Goal: Answer question/provide support: Share knowledge or assist other users

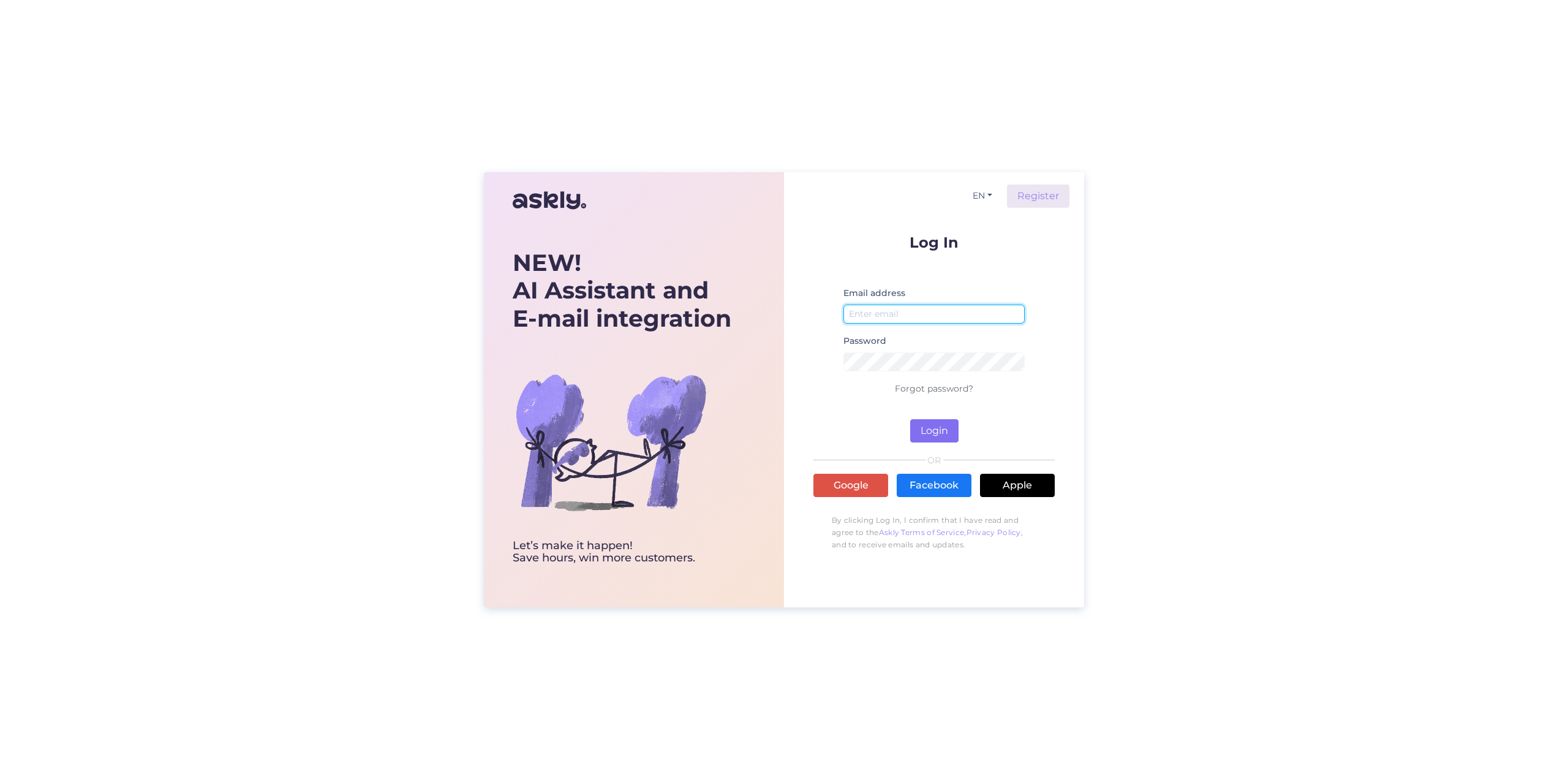
type input "[EMAIL_ADDRESS][DOMAIN_NAME]"
click at [936, 427] on button "Login" at bounding box center [934, 431] width 48 height 23
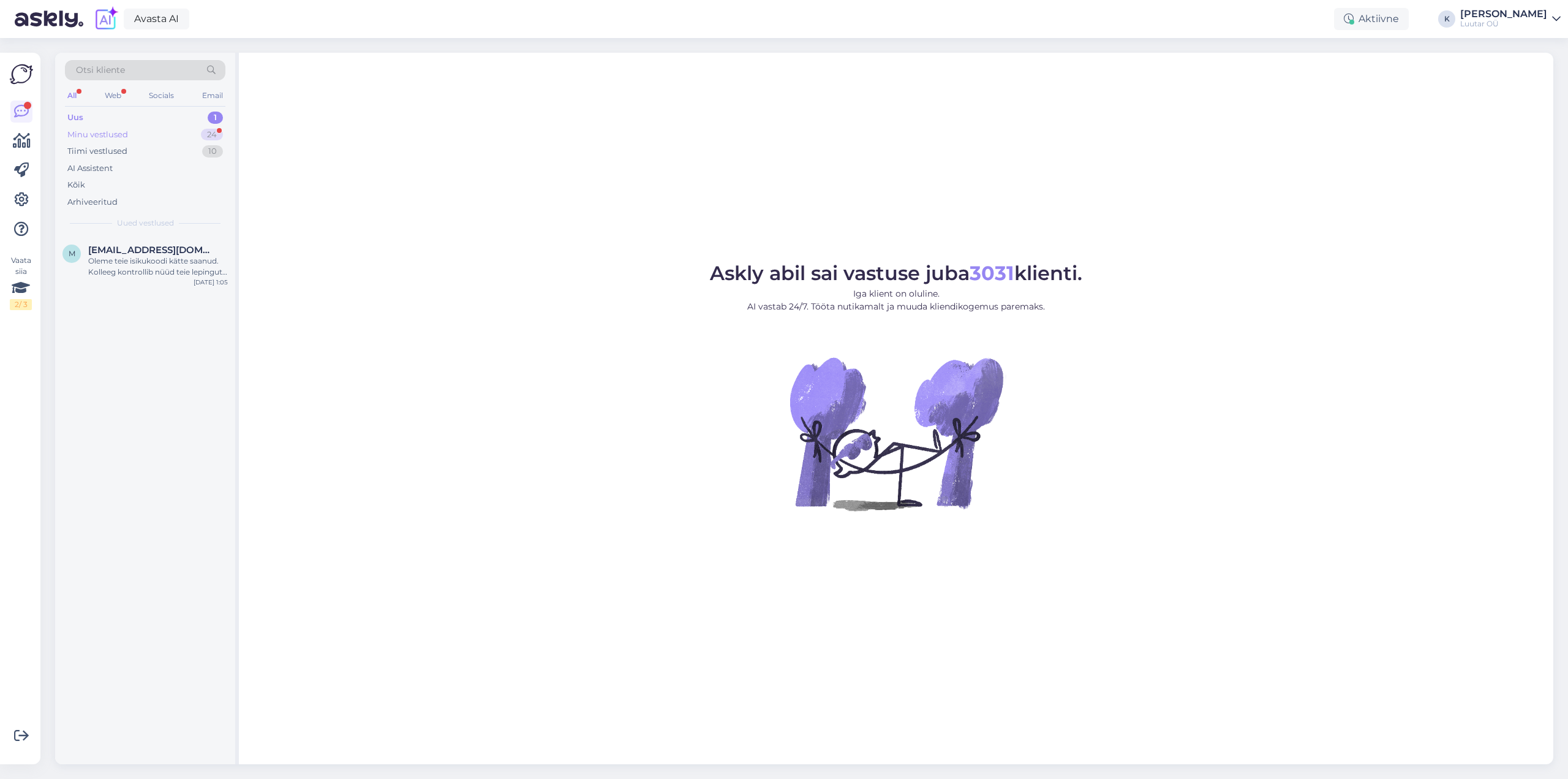
click at [70, 136] on div "Minu vestlused" at bounding box center [97, 135] width 61 height 12
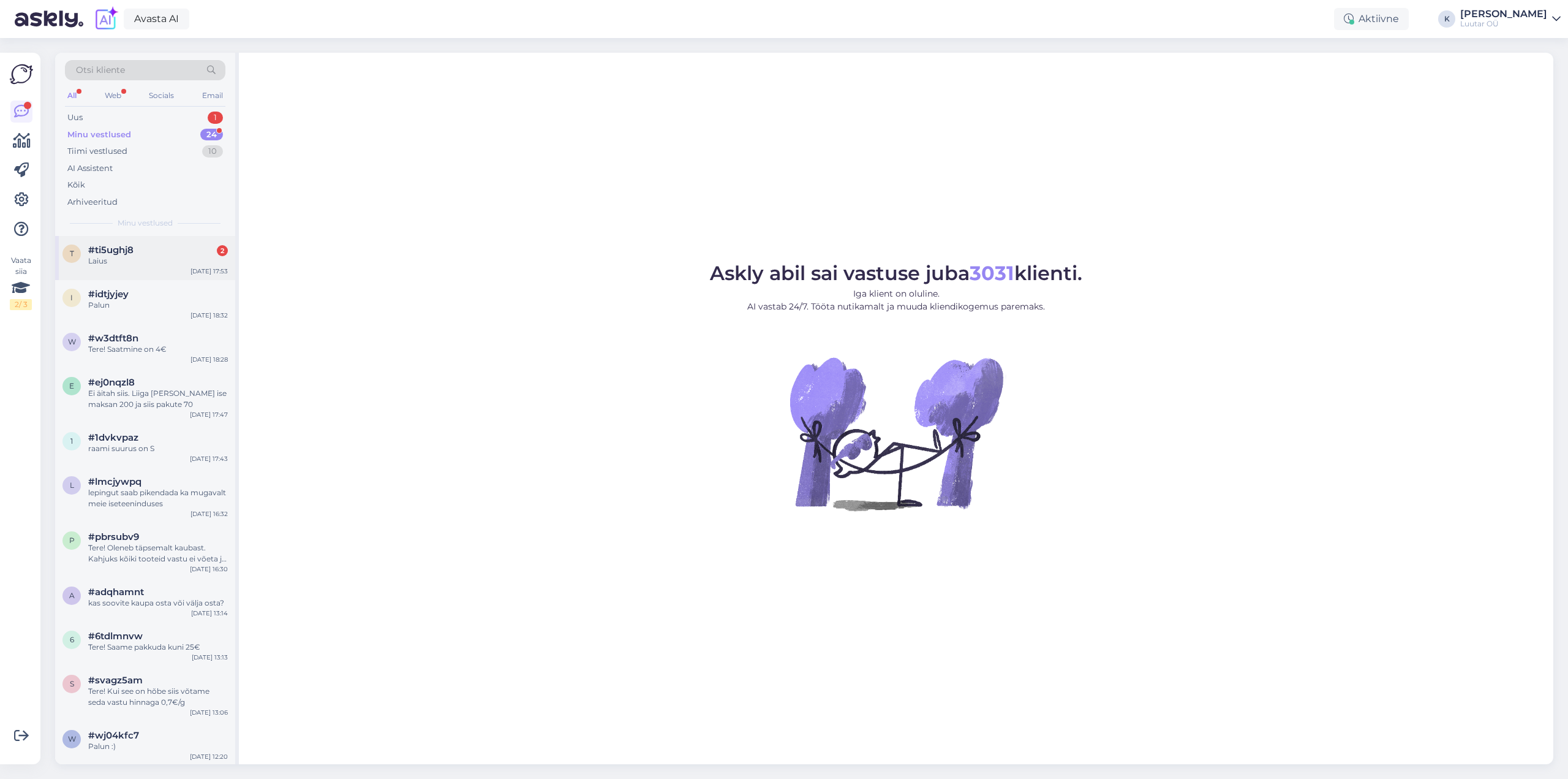
click at [109, 244] on div "t #ti5ughj8 2 Laius [DATE] 17:53" at bounding box center [145, 258] width 180 height 44
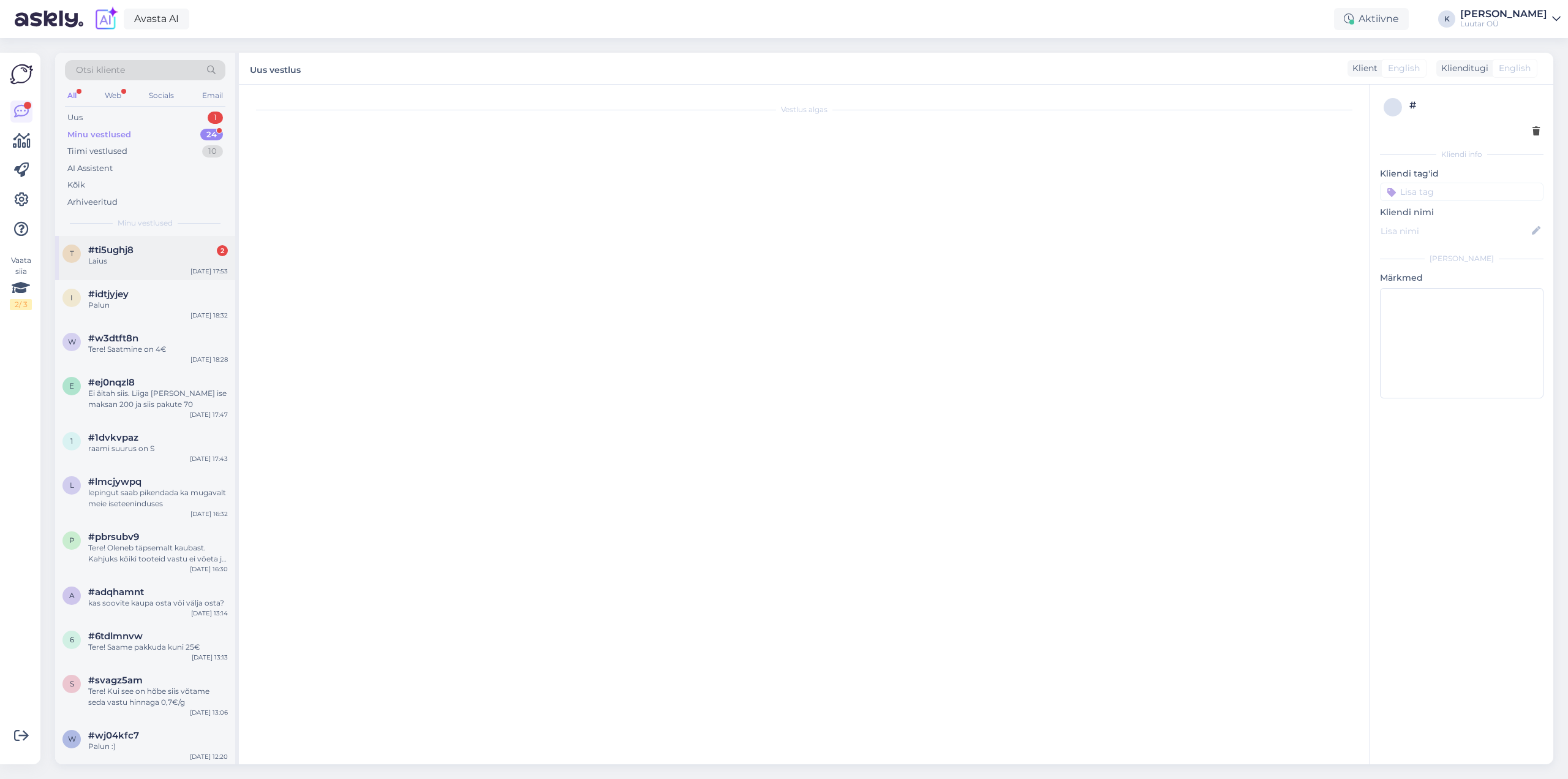
scroll to position [78, 0]
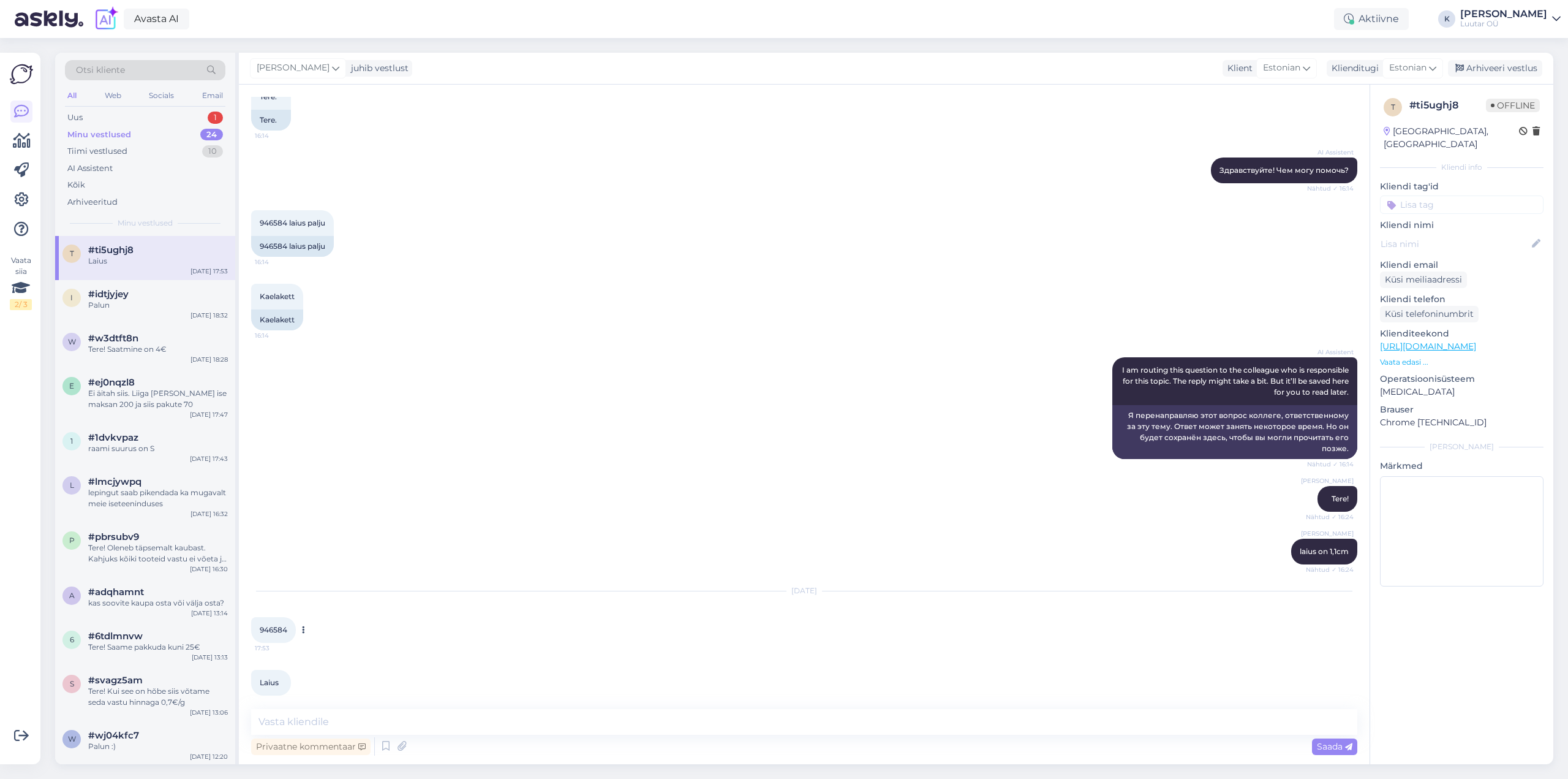
click at [270, 629] on span "946584" at bounding box center [273, 629] width 27 height 9
copy div "946584 17:53"
click at [480, 718] on textarea at bounding box center [804, 722] width 1106 height 26
type textarea "Tere! Laius on 0,6cm"
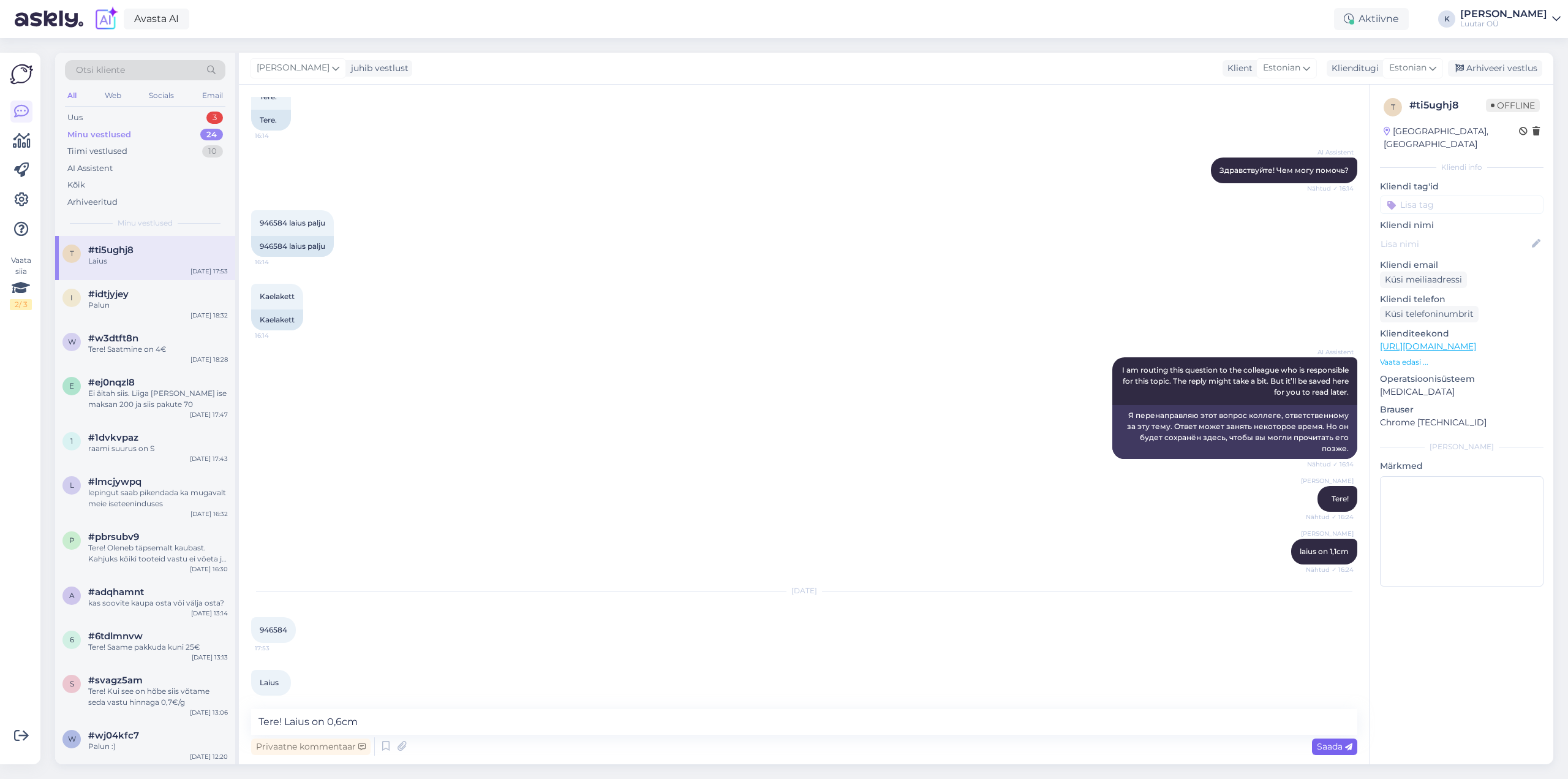
click at [1329, 750] on span "Saada" at bounding box center [1335, 746] width 35 height 11
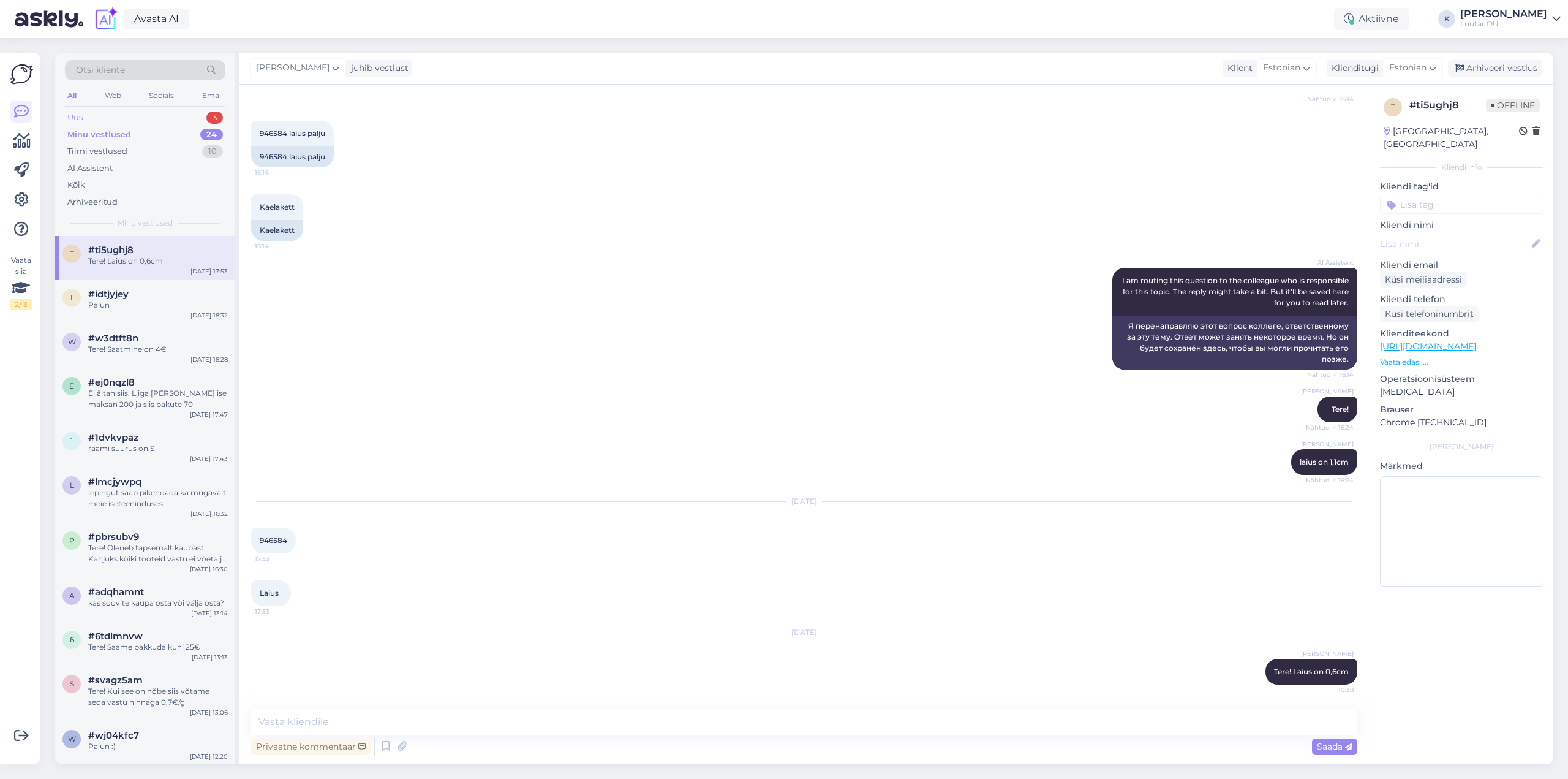
click at [80, 114] on div "Uus" at bounding box center [74, 118] width 15 height 12
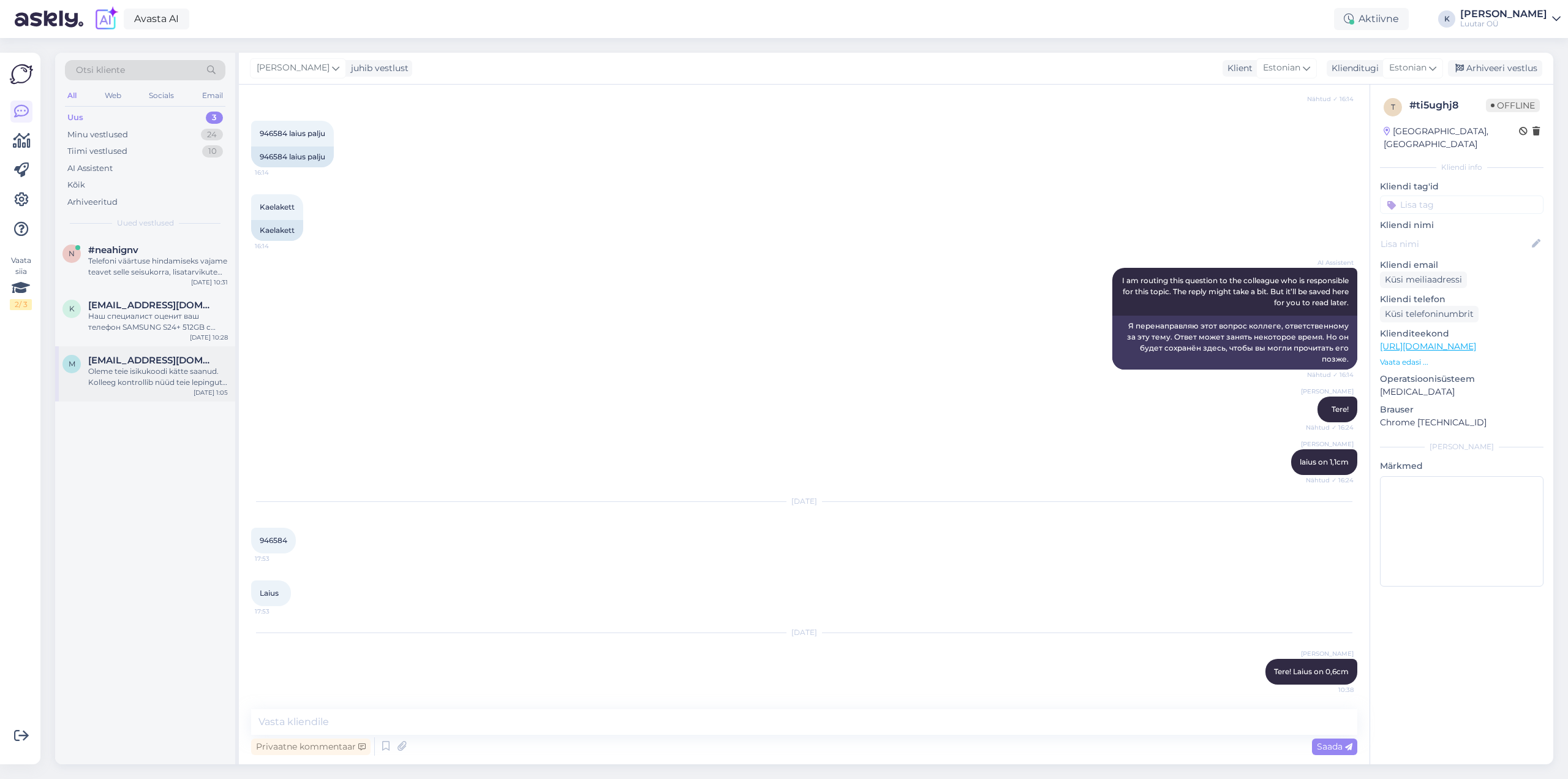
click at [145, 375] on div "Oleme teie isikukoodi kätte saanud. Kolleeg kontrollib nüüd teie lepingute pike…" at bounding box center [158, 376] width 140 height 22
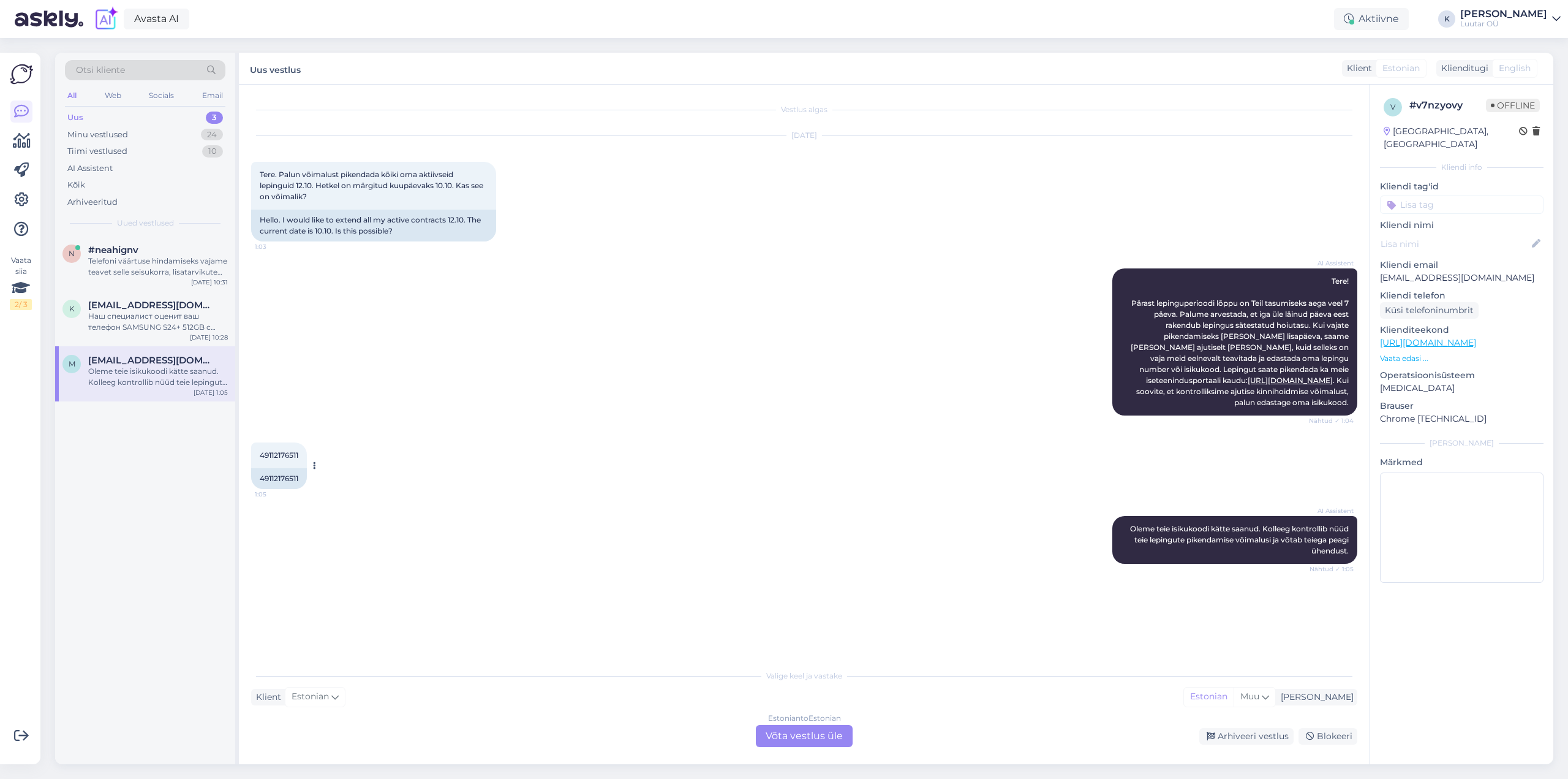
click at [287, 452] on span "49112176511" at bounding box center [279, 455] width 39 height 9
copy span "49112176511"
click at [775, 734] on div "Estonian to Estonian Võta vestlus üle" at bounding box center [804, 736] width 97 height 22
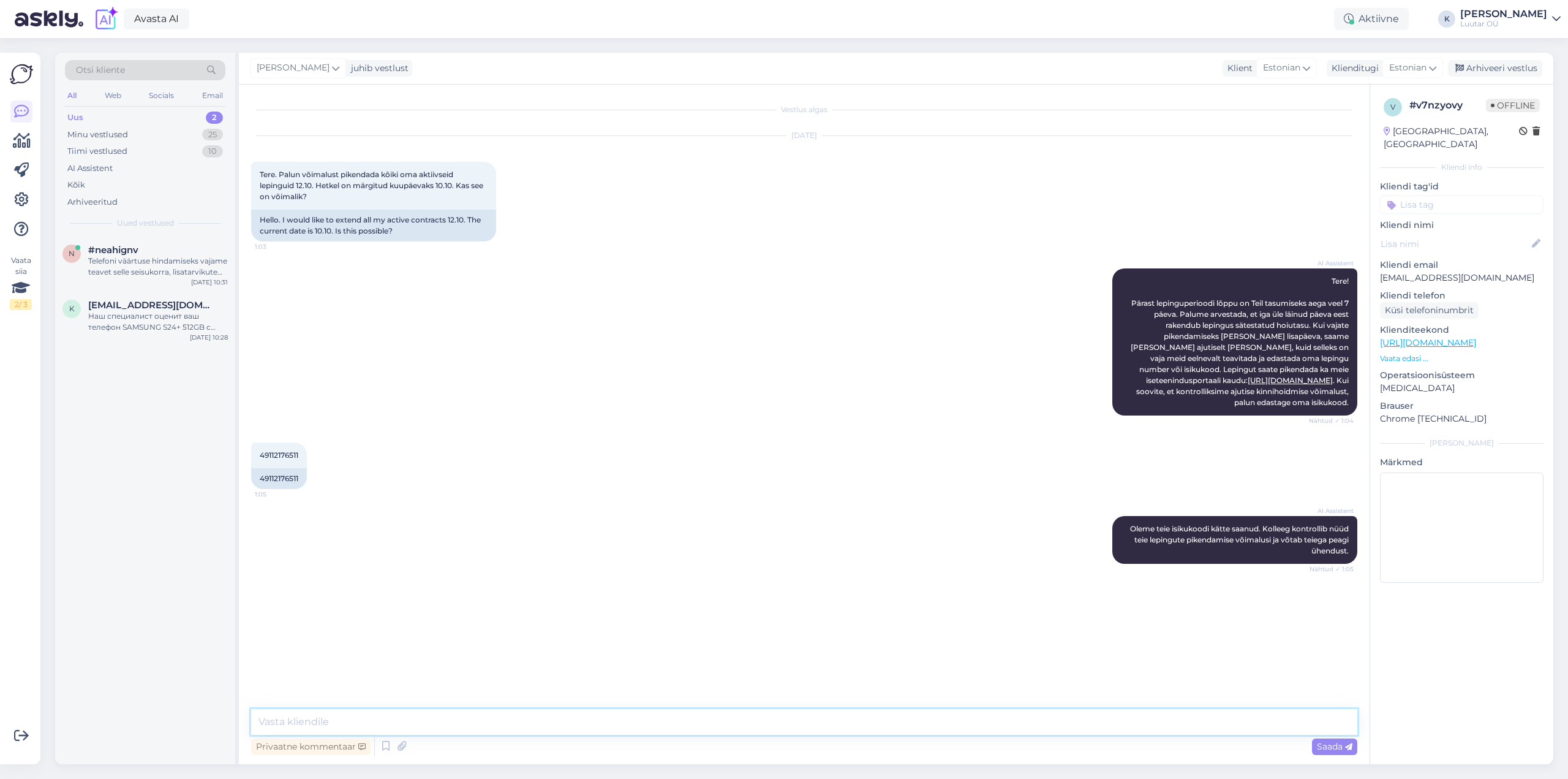
click at [685, 717] on textarea at bounding box center [804, 722] width 1106 height 26
type textarea "Tere!"
click at [485, 723] on textarea at bounding box center [804, 722] width 1106 height 26
type textarea "jah ikka, ootame Teid 12.10. Arvestama aga peate et iga ületatud päeva eest lis…"
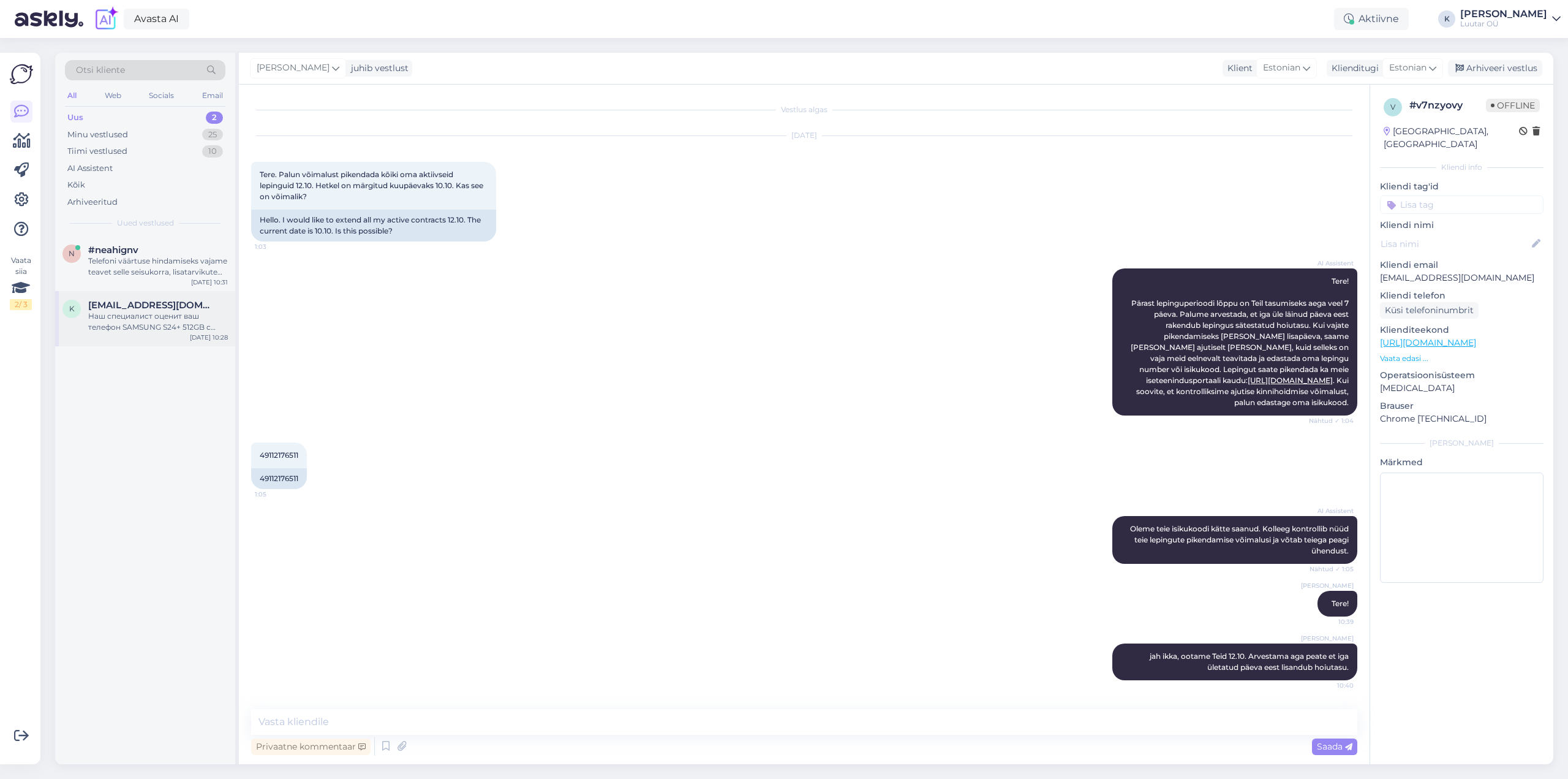
click at [151, 316] on div "Наш специалист оценит ваш телефон SAMSUNG S24+ 512GB с учетом предоставленных д…" at bounding box center [158, 322] width 140 height 22
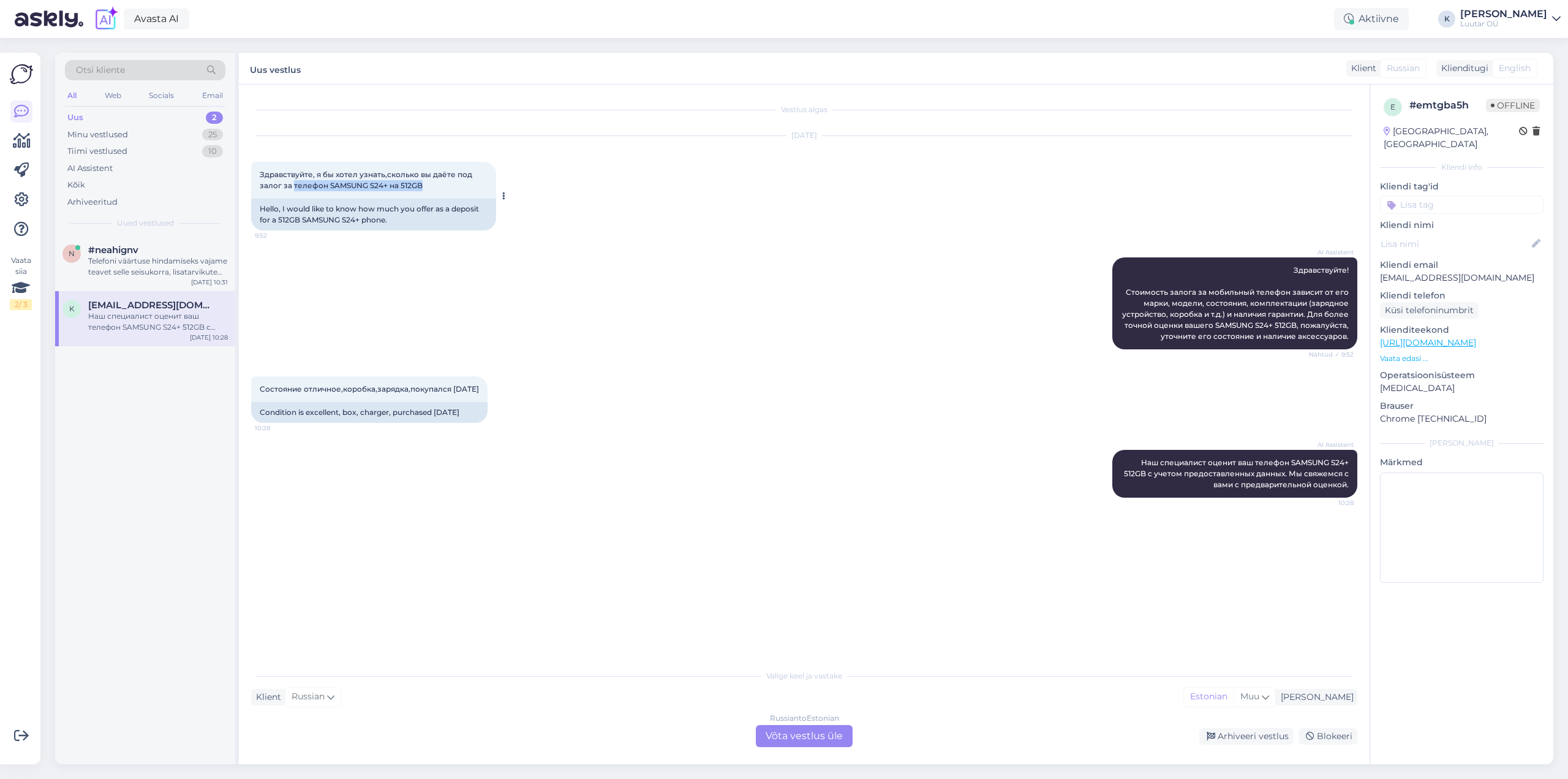
drag, startPoint x: 292, startPoint y: 184, endPoint x: 425, endPoint y: 184, distance: 133.0
click at [425, 184] on div "Здравствуйте, я бы хотел узнать,сколько вы даёте под залог за телефон SAMSUNG S…" at bounding box center [374, 181] width 245 height 37
copy span "телефон SAMSUNG S24+ на 512GB"
drag, startPoint x: 258, startPoint y: 390, endPoint x: 481, endPoint y: 385, distance: 223.1
click at [481, 385] on div "Состояние отличное,коробка,зарядка,покупался [DATE] 10:28" at bounding box center [369, 389] width 236 height 26
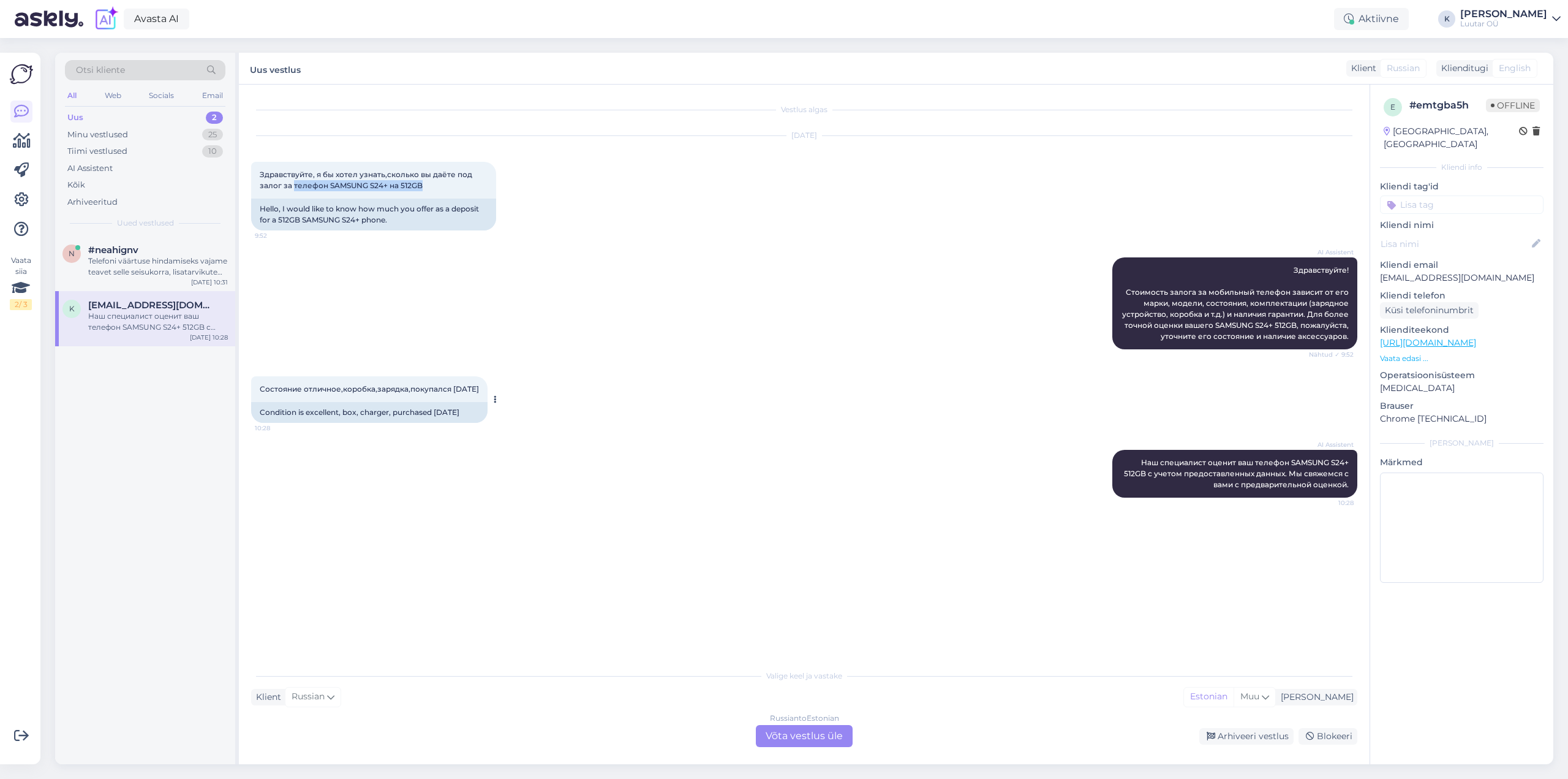
copy span "Состояние отличное,коробка,зарядка,покупался [DATE]"
click at [115, 257] on div "Telefoni väärtuse hindamiseks vajame teavet selle seisukorra, lisatarvikute (la…" at bounding box center [158, 266] width 140 height 22
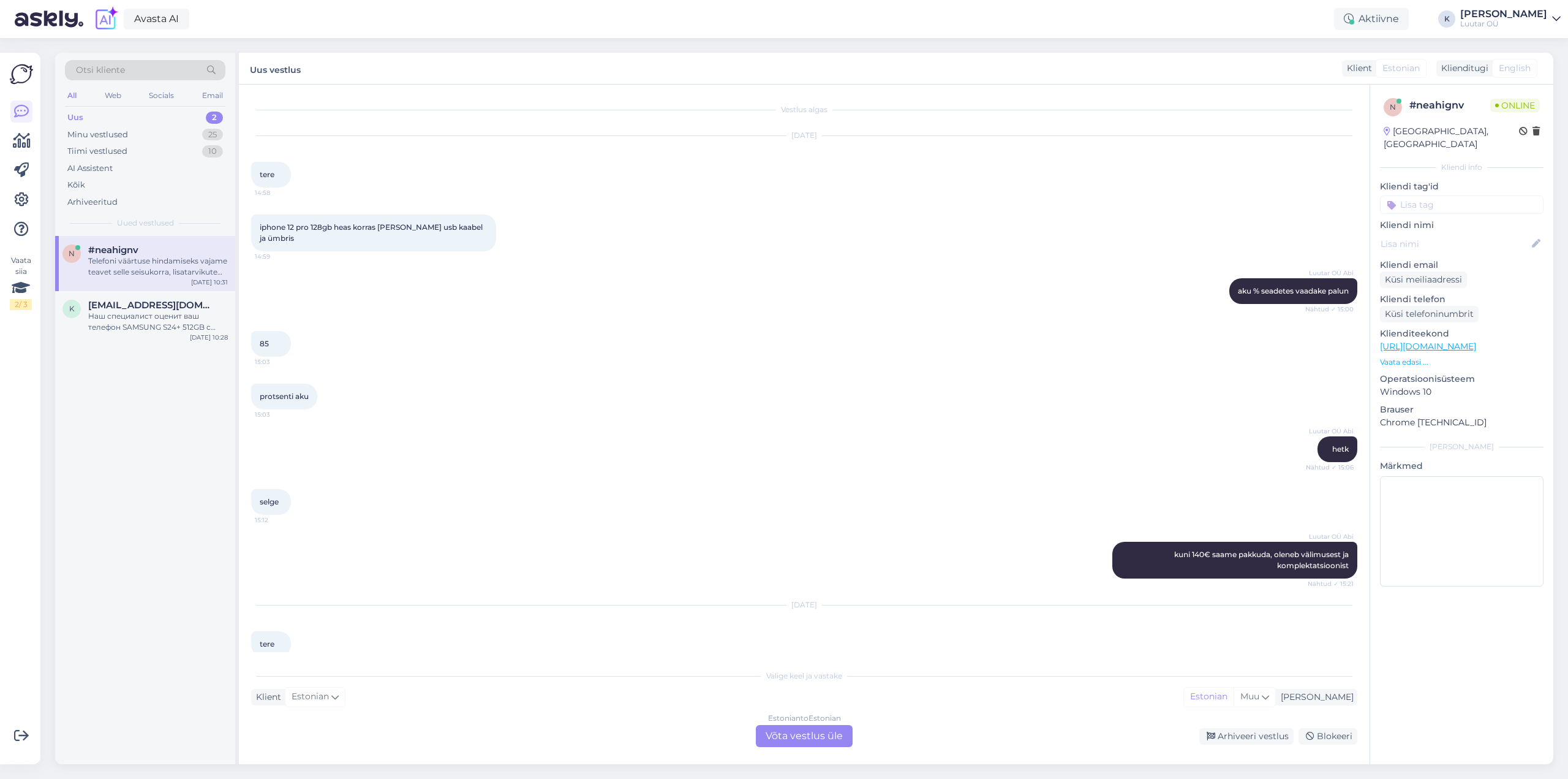
scroll to position [6560, 0]
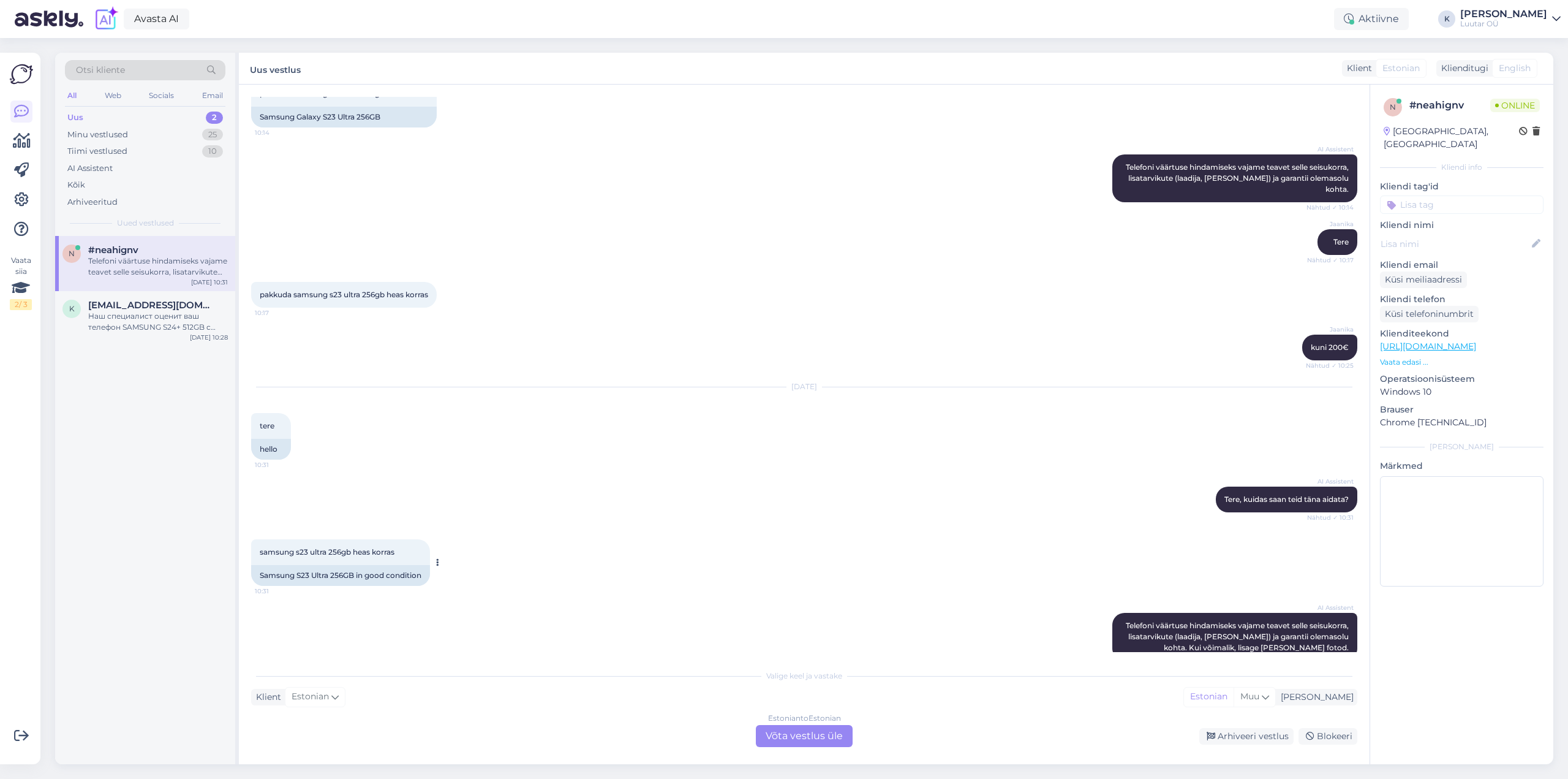
drag, startPoint x: 260, startPoint y: 529, endPoint x: 412, endPoint y: 530, distance: 152.0
click at [412, 539] on div "samsung s23 ultra 256gb heas korras 10:31" at bounding box center [340, 552] width 179 height 26
copy span "samsung s23 ultra 256gb heas korras"
click at [115, 318] on div "Наш специалист оценит ваш телефон SAMSUNG S24+ 512GB с учетом предоставленных д…" at bounding box center [158, 322] width 140 height 22
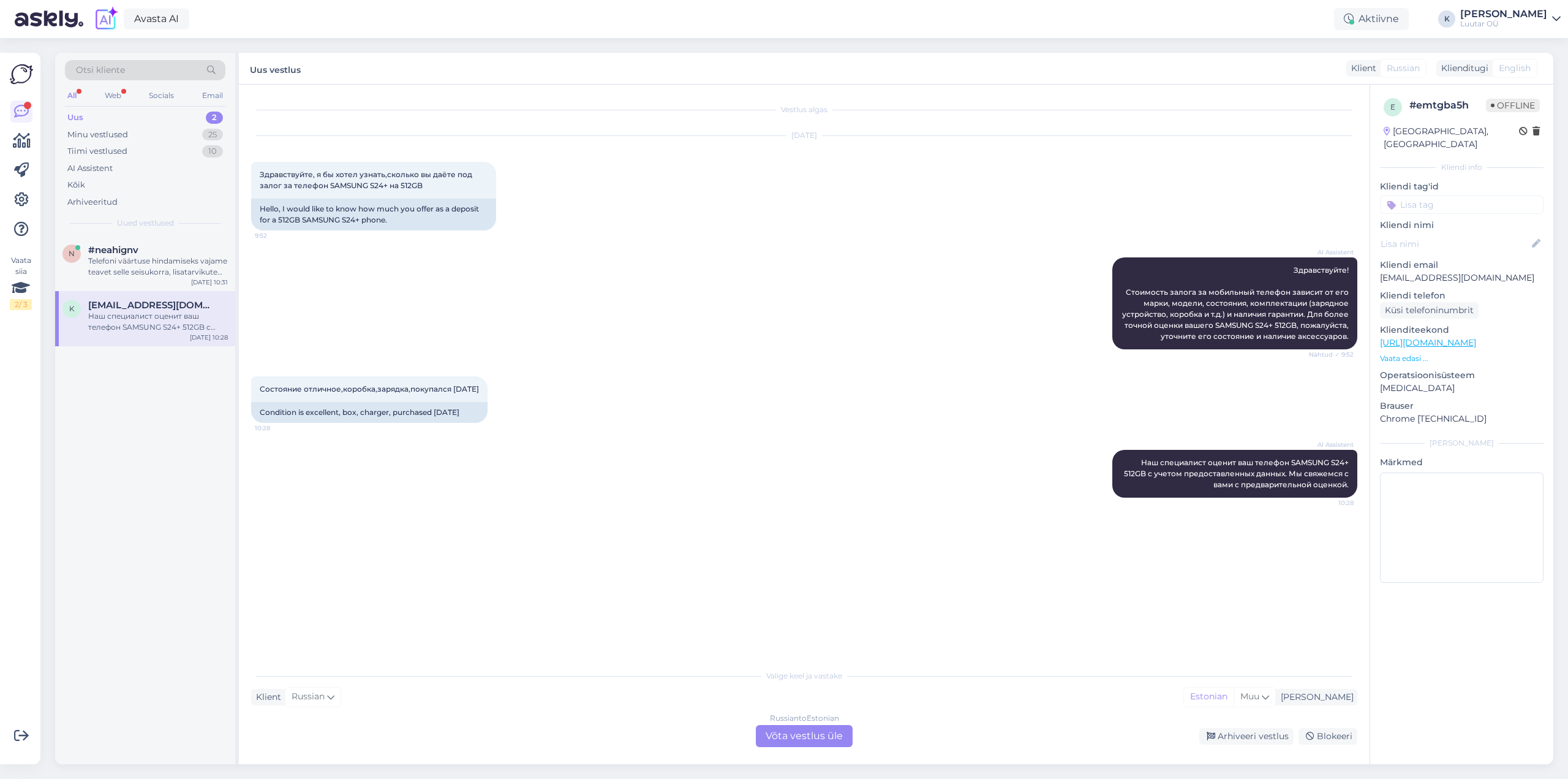
click at [795, 736] on div "Russian to Estonian Võta vestlus üle" at bounding box center [804, 736] width 97 height 22
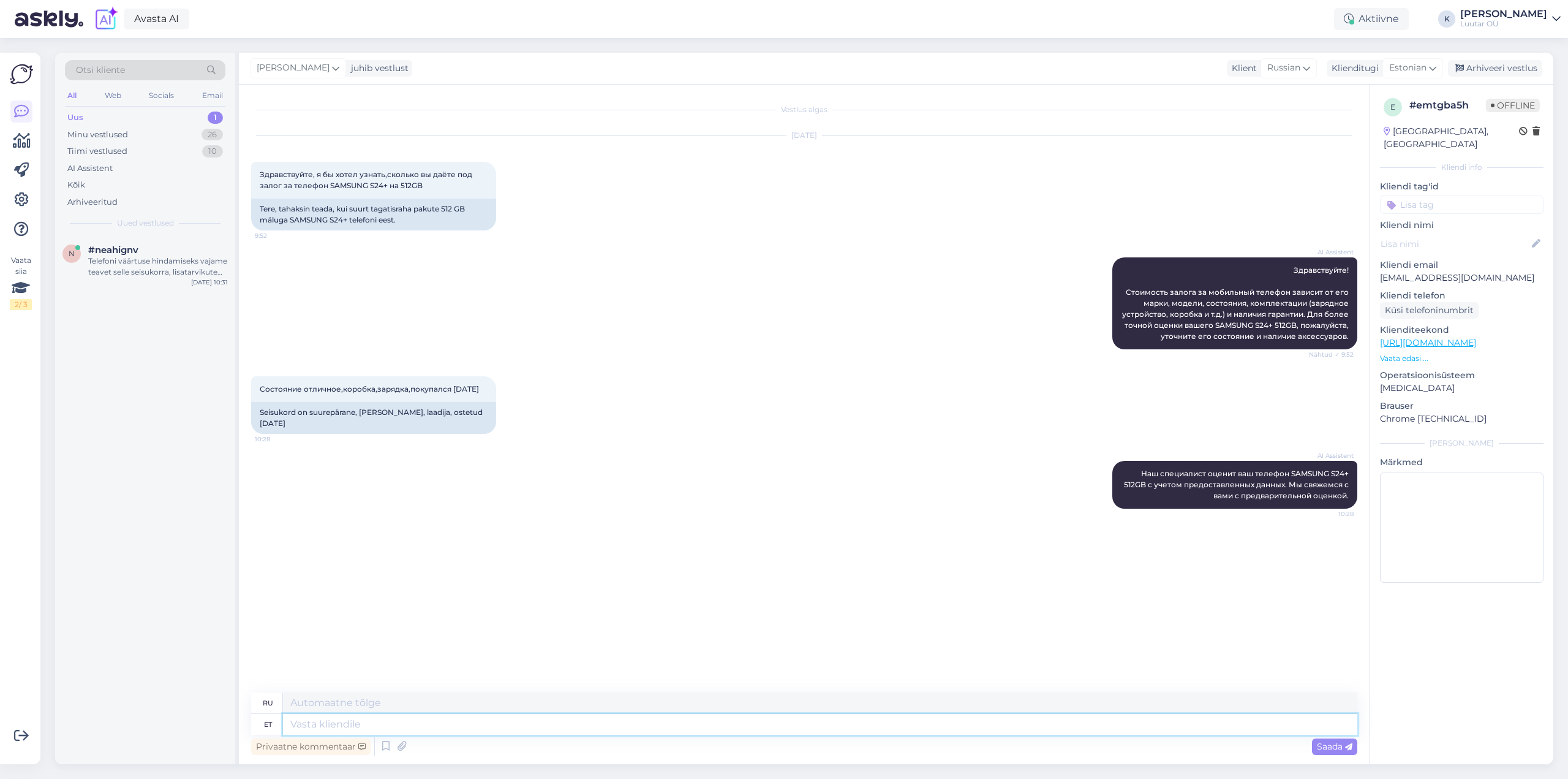
click at [565, 721] on textarea at bounding box center [820, 724] width 1075 height 21
type textarea "Tere!"
type textarea "Привет!"
type textarea "Tere! Saame pa"
type textarea "Привет! Мы можем"
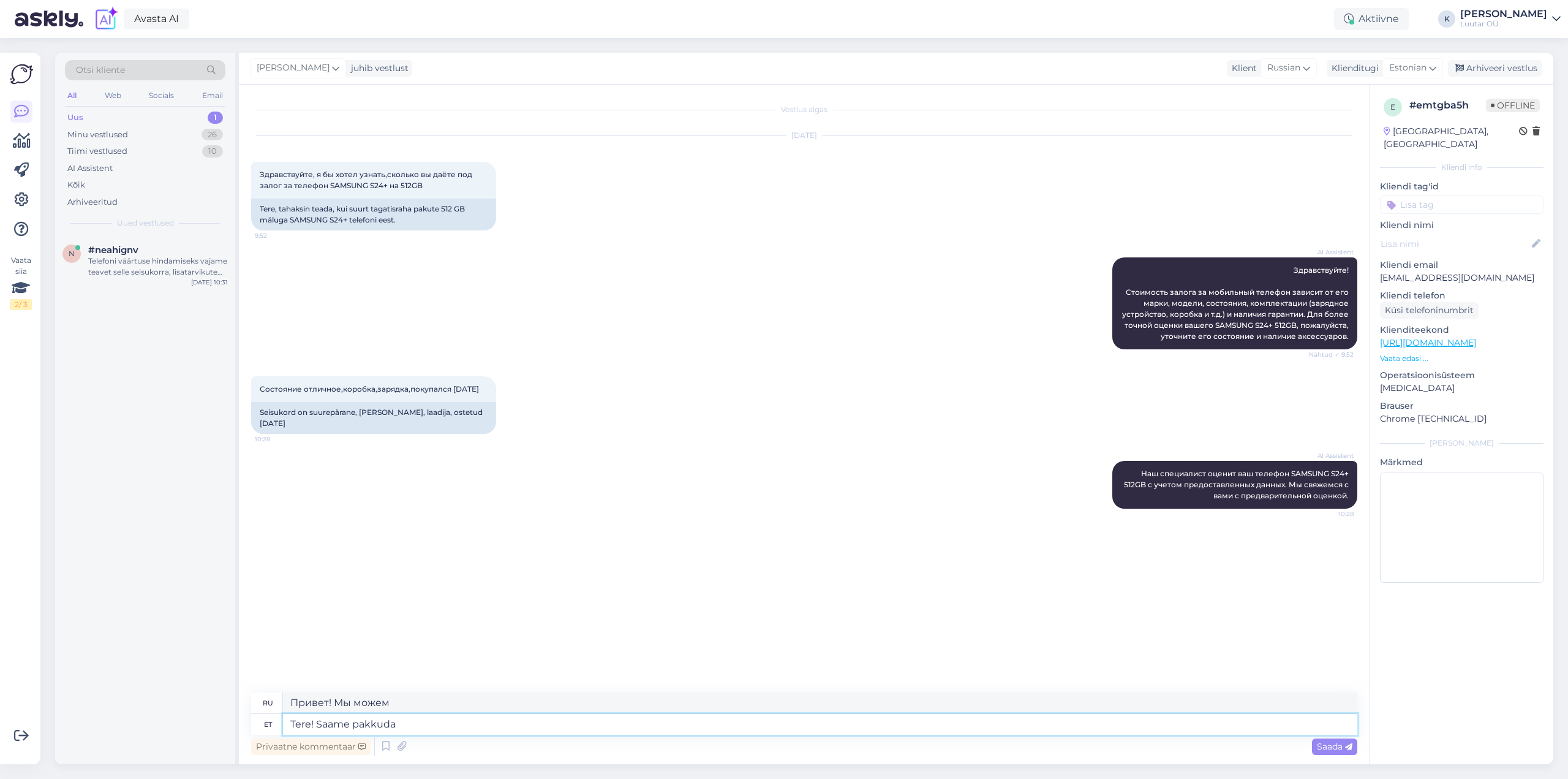
type textarea "Tere! Saame pakkuda k"
type textarea "Здравствуйте! Мы можем предложить"
type textarea "Tere! Saame pakkuda kuni"
type textarea "Здравствуйте! Мы можем предложить до"
type textarea "Tere! Saame pakkuda kuni 320€"
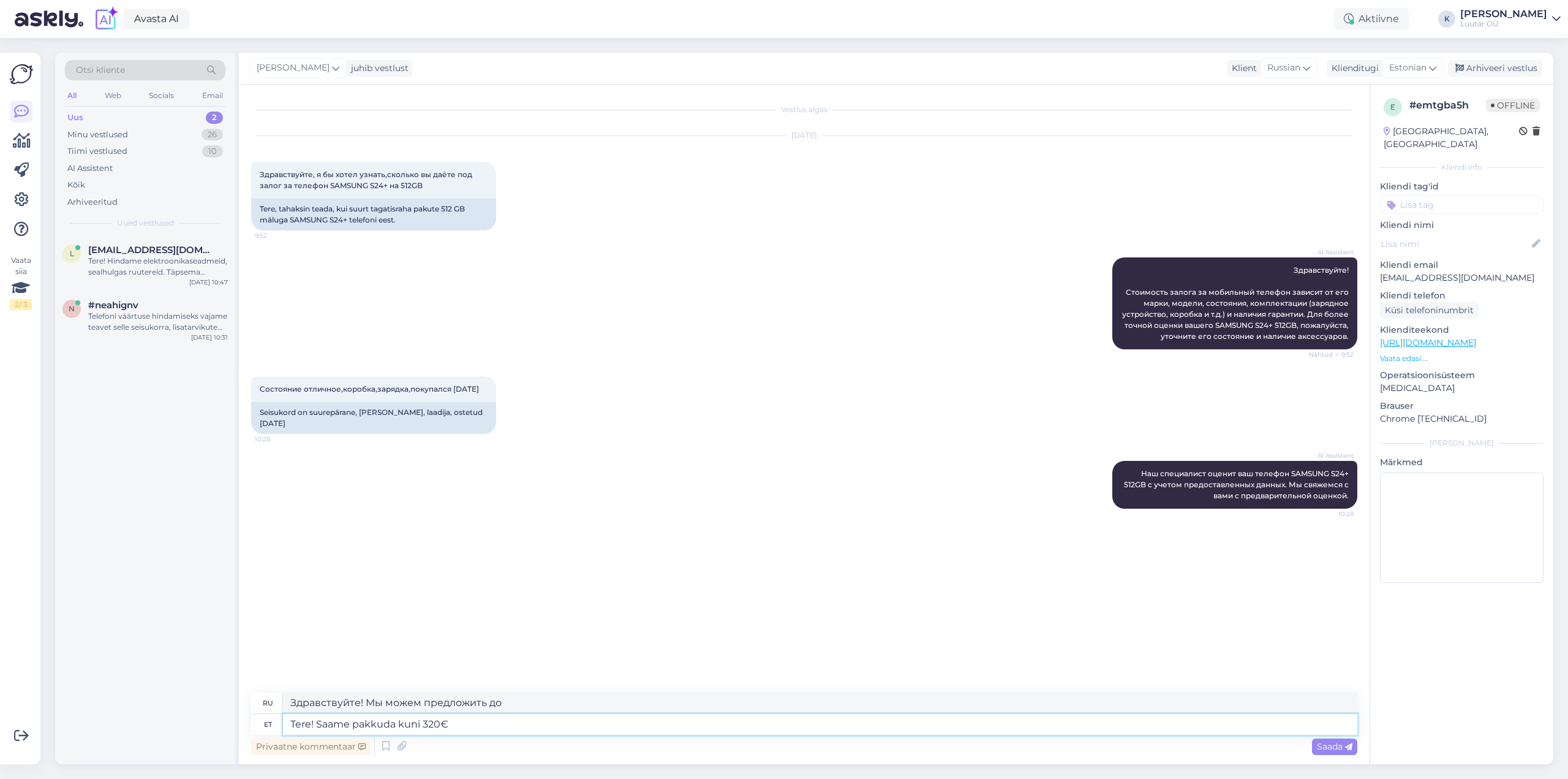
type textarea "Здравствуйте! Мы можем предложить до 320 евро."
type textarea "Tere! Saame pakkuda kuni 320€"
click at [1339, 751] on span "Saada" at bounding box center [1335, 746] width 35 height 11
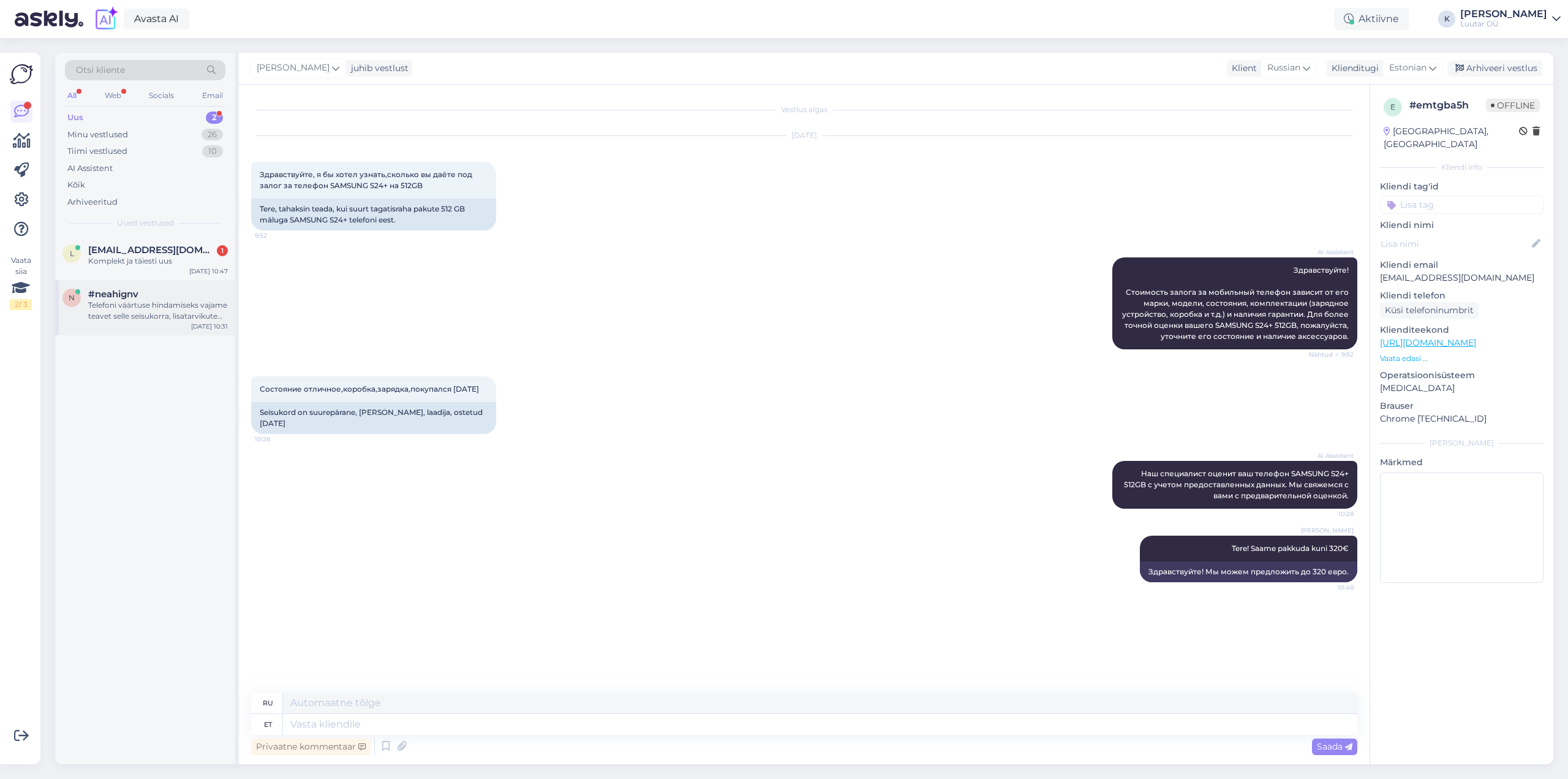
click at [124, 310] on div "Telefoni väärtuse hindamiseks vajame teavet selle seisukorra, lisatarvikute (la…" at bounding box center [158, 310] width 140 height 22
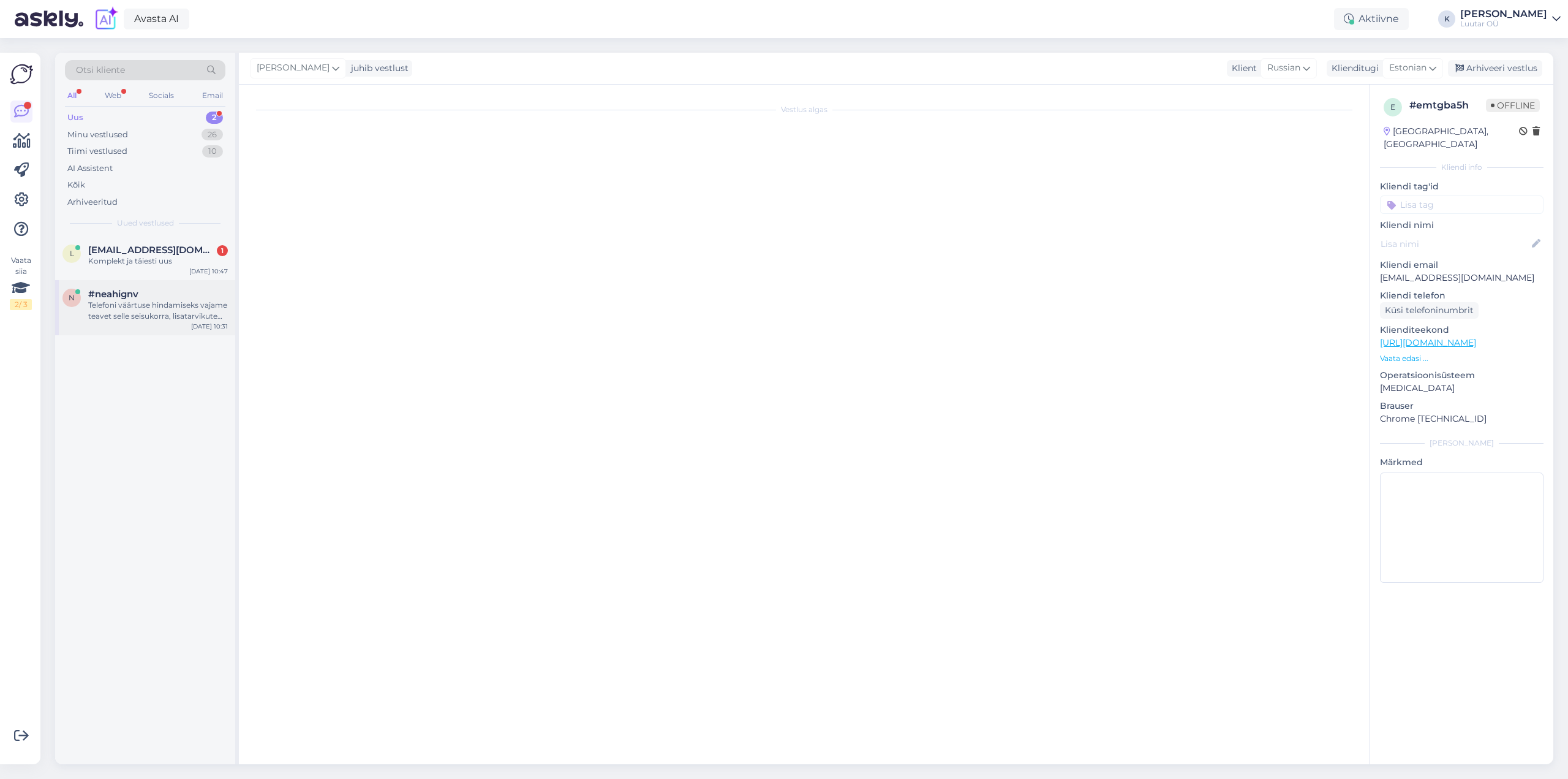
scroll to position [6560, 0]
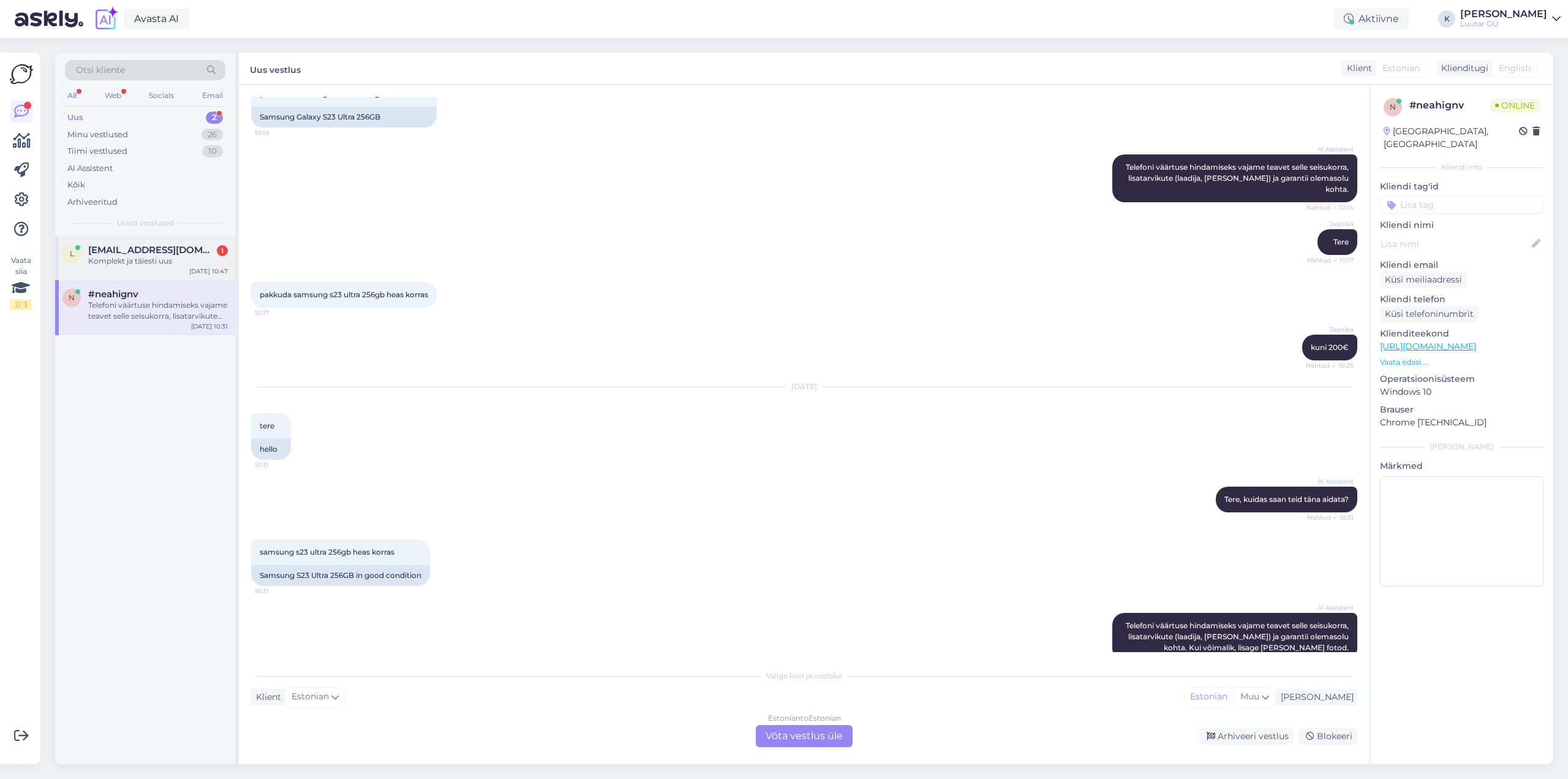
click at [114, 253] on span "[EMAIL_ADDRESS][DOMAIN_NAME]" at bounding box center [152, 249] width 128 height 11
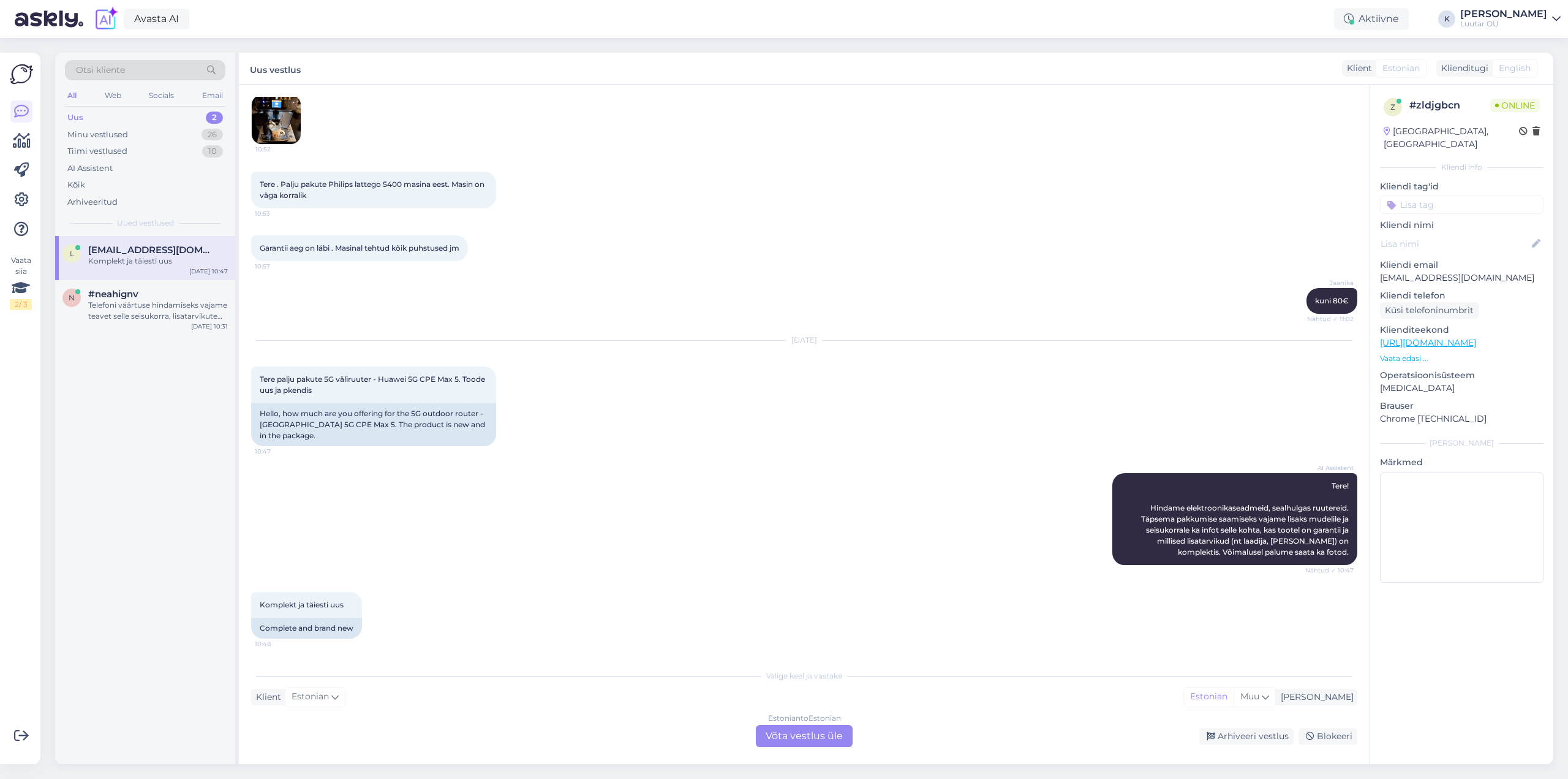
scroll to position [637, 0]
drag, startPoint x: 380, startPoint y: 377, endPoint x: 413, endPoint y: 379, distance: 33.1
click at [413, 379] on span "Tere palju pakute 5G väliruuter - Huawei 5G CPE Max 5. Toode uus ja pkendis" at bounding box center [374, 384] width 227 height 20
drag, startPoint x: 278, startPoint y: 378, endPoint x: 346, endPoint y: 392, distance: 69.4
click at [346, 392] on div "Tere palju pakute 5G väliruuter - Huawei 5G CPE Max 5. Toode uus ja pkendis 10:…" at bounding box center [374, 385] width 245 height 37
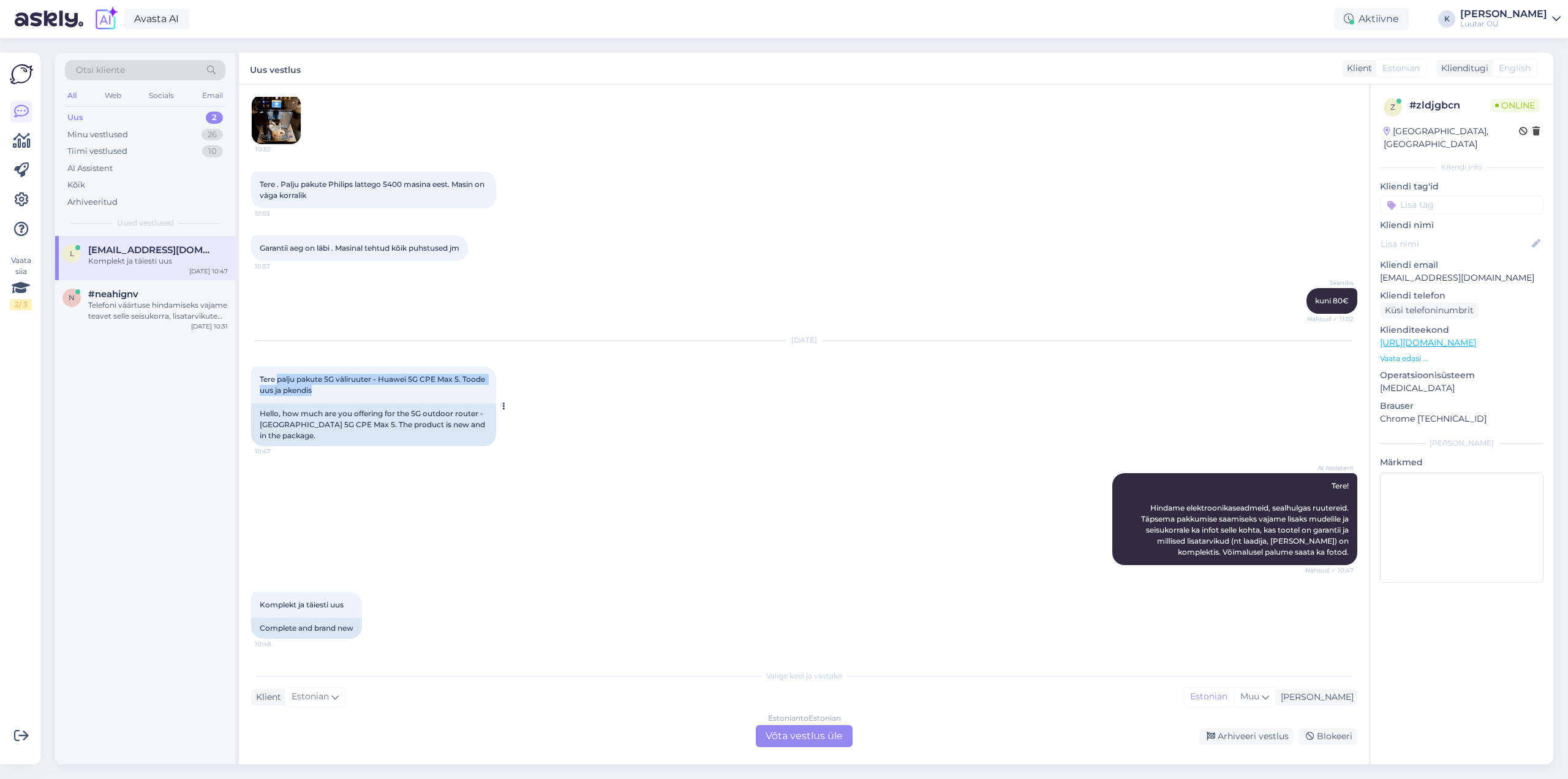
copy span "palju pakute 5G väliruuter - Huawei 5G CPE Max 5. Toode uus ja pkendis"
click at [132, 297] on span "#neahignv" at bounding box center [113, 294] width 50 height 11
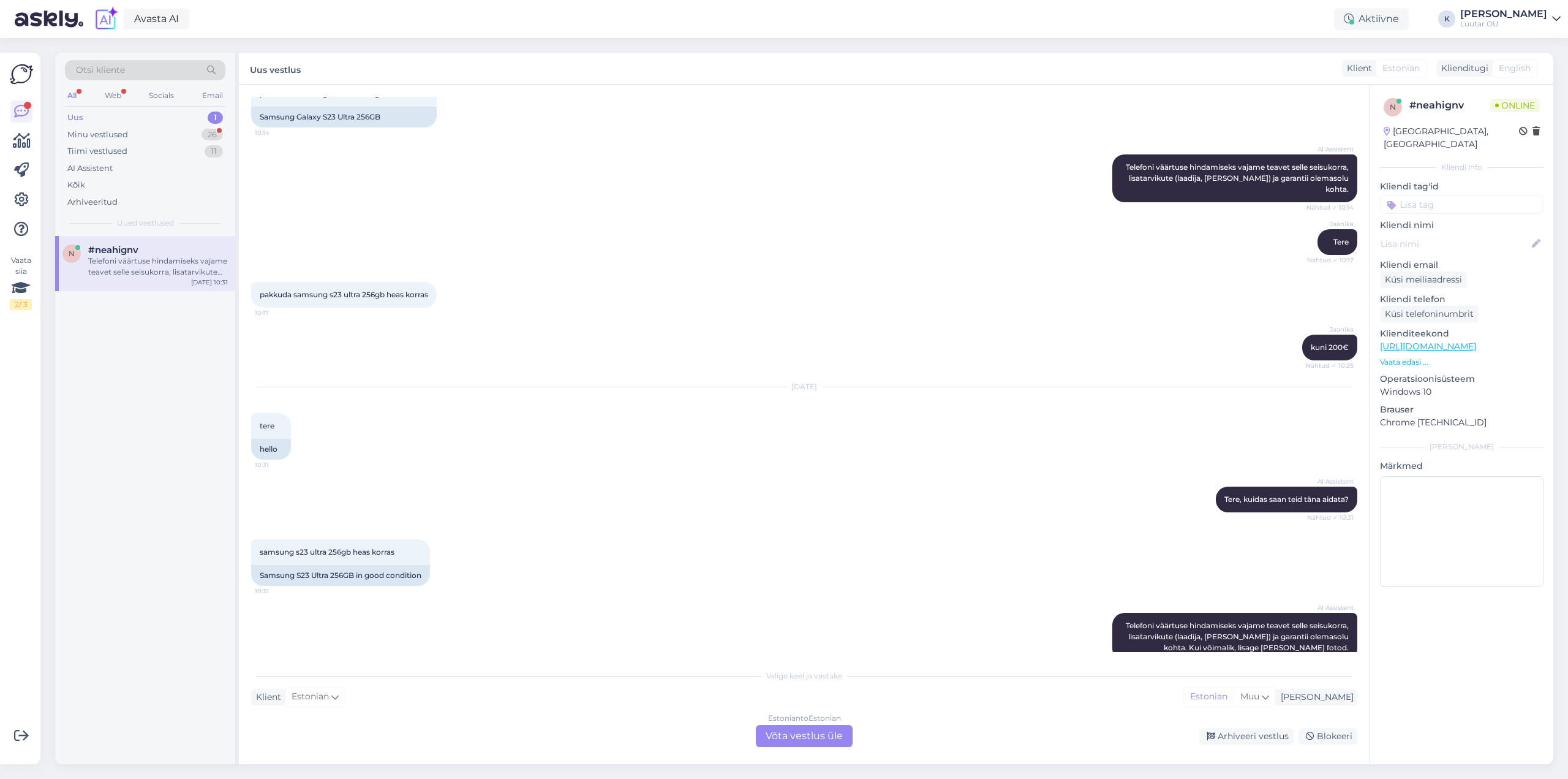
click at [793, 731] on div "Estonian to Estonian Võta vestlus üle" at bounding box center [804, 736] width 97 height 22
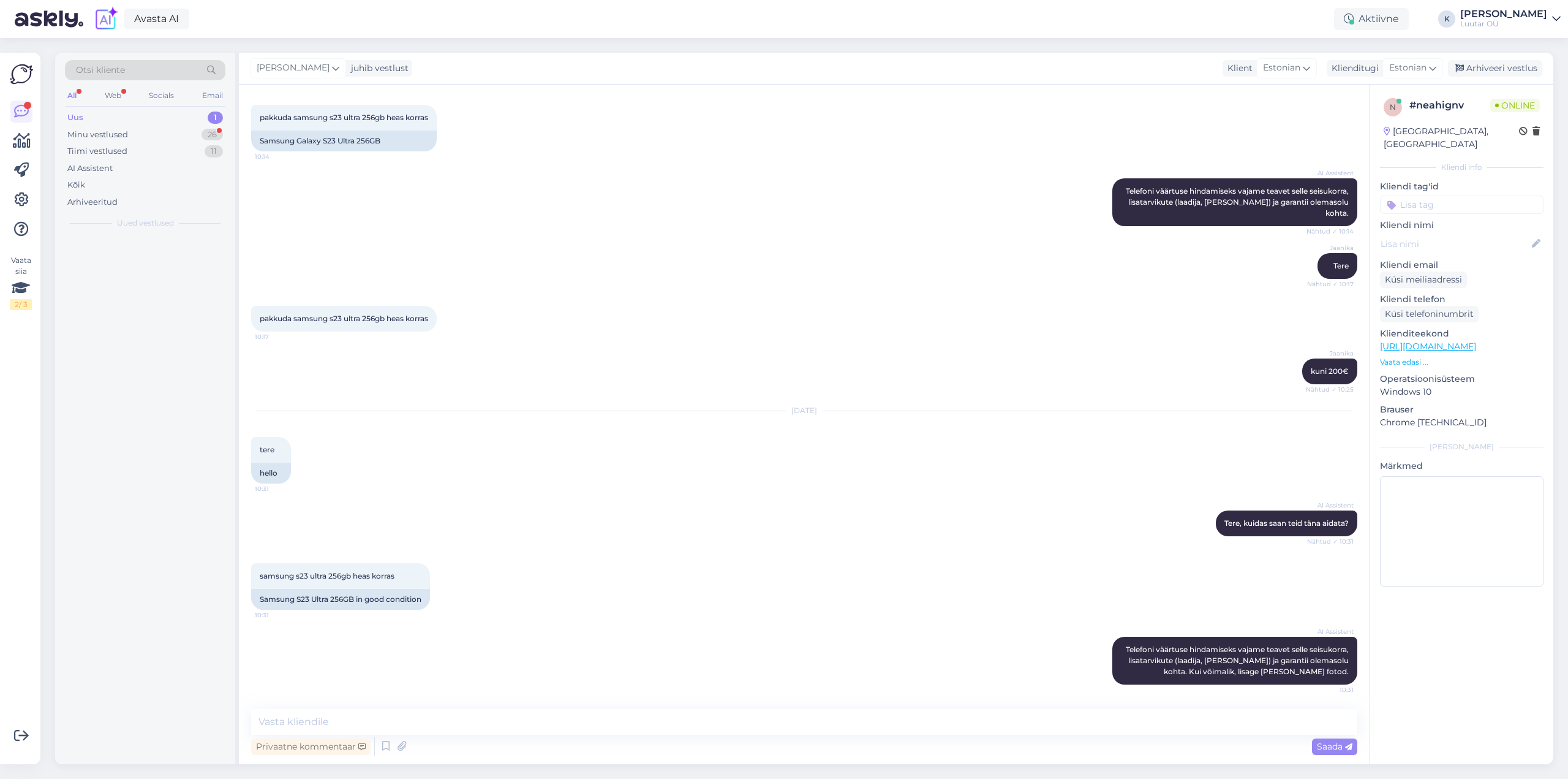
scroll to position [6514, 0]
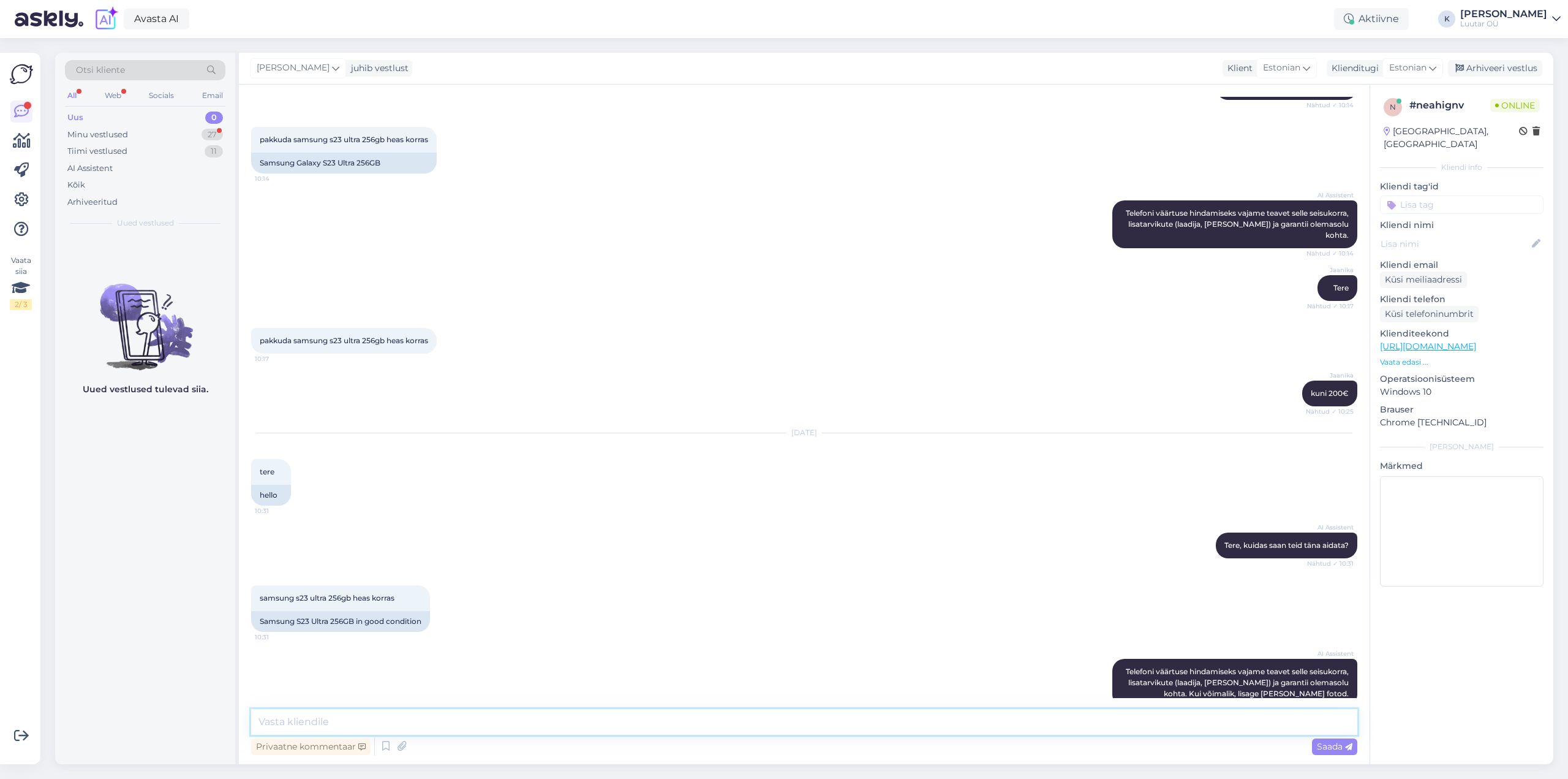
click at [668, 725] on textarea at bounding box center [804, 722] width 1106 height 26
type textarea "Tere! Saame pakkuda kuni 220€"
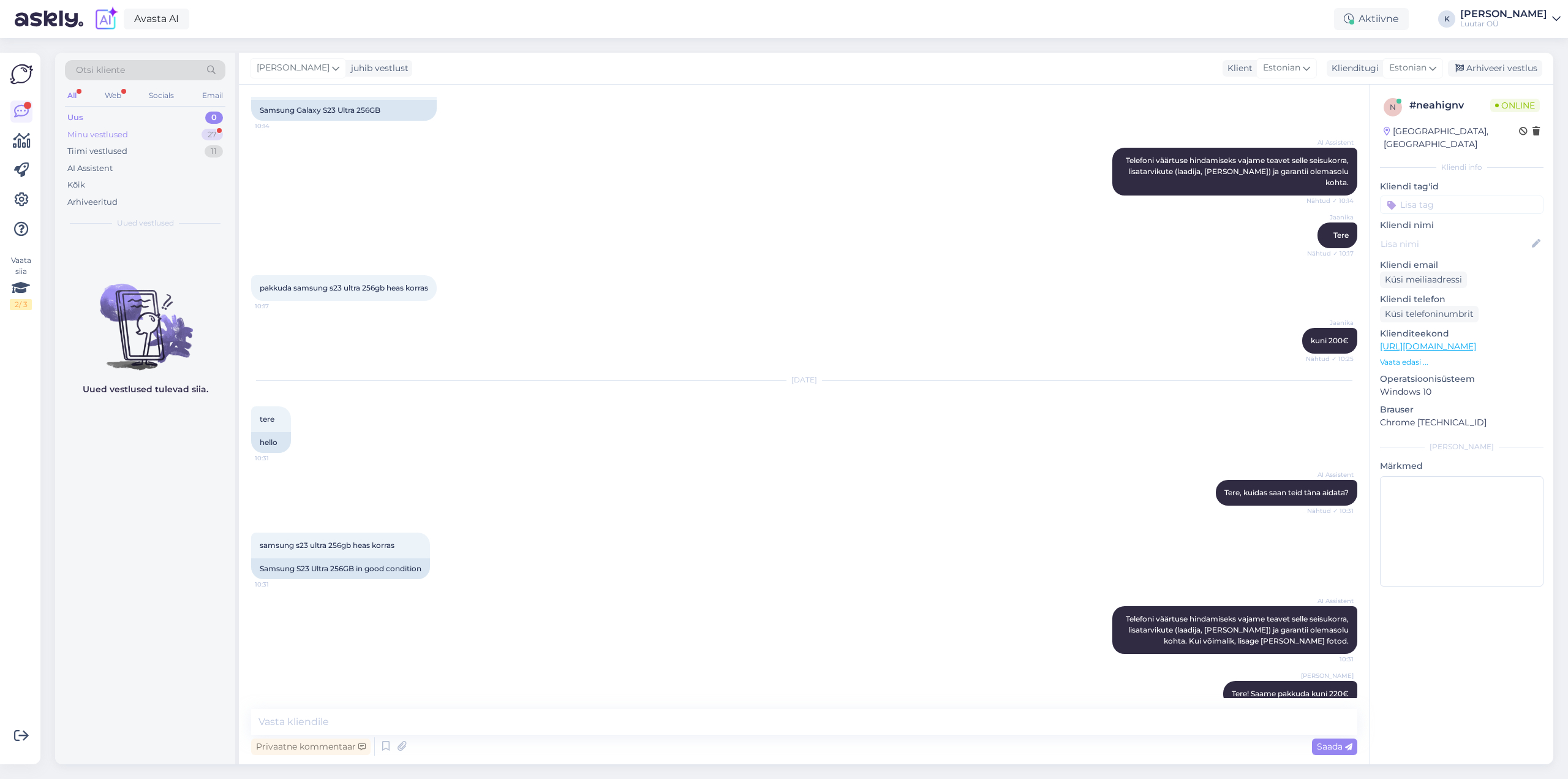
click at [93, 130] on div "Minu vestlused" at bounding box center [97, 135] width 61 height 12
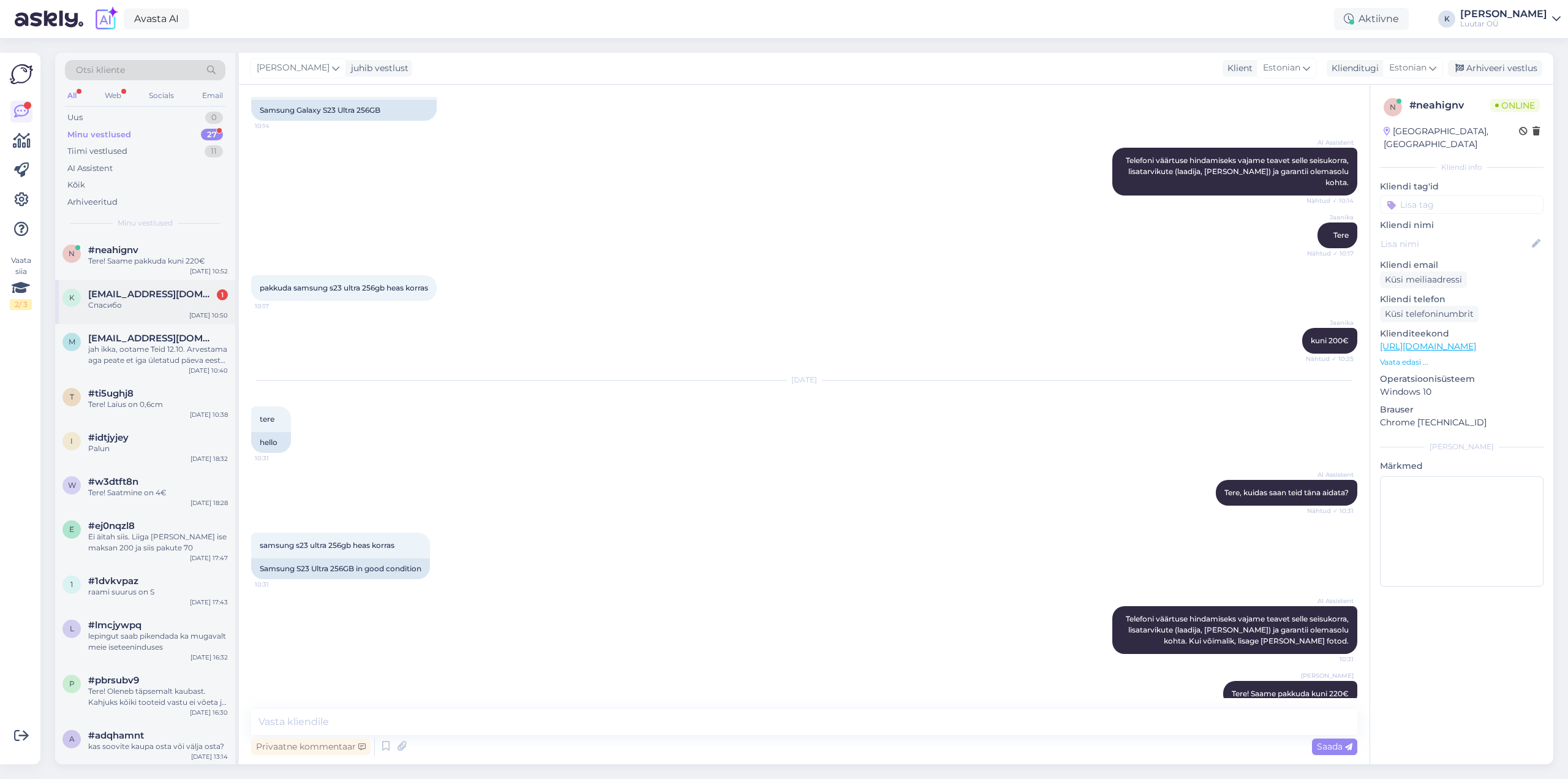
click at [136, 293] on span "[EMAIL_ADDRESS][DOMAIN_NAME]" at bounding box center [152, 294] width 128 height 11
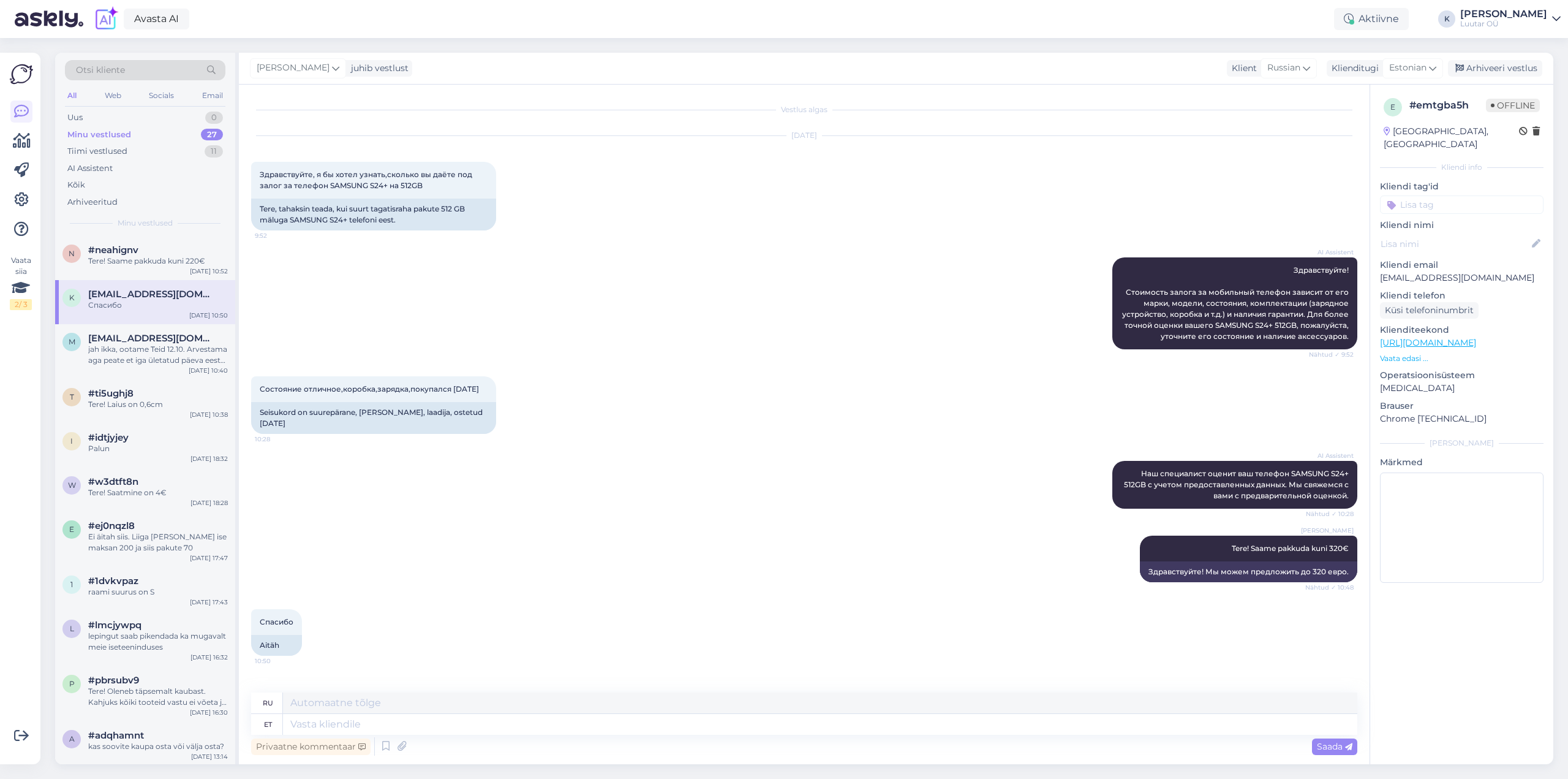
click at [115, 233] on div "Otsi kliente All Web Socials Email Uus 0 Minu vestlused 27 Tiimi vestlused 11 A…" at bounding box center [145, 145] width 180 height 183
click at [87, 149] on div "Tiimi vestlused" at bounding box center [97, 152] width 60 height 12
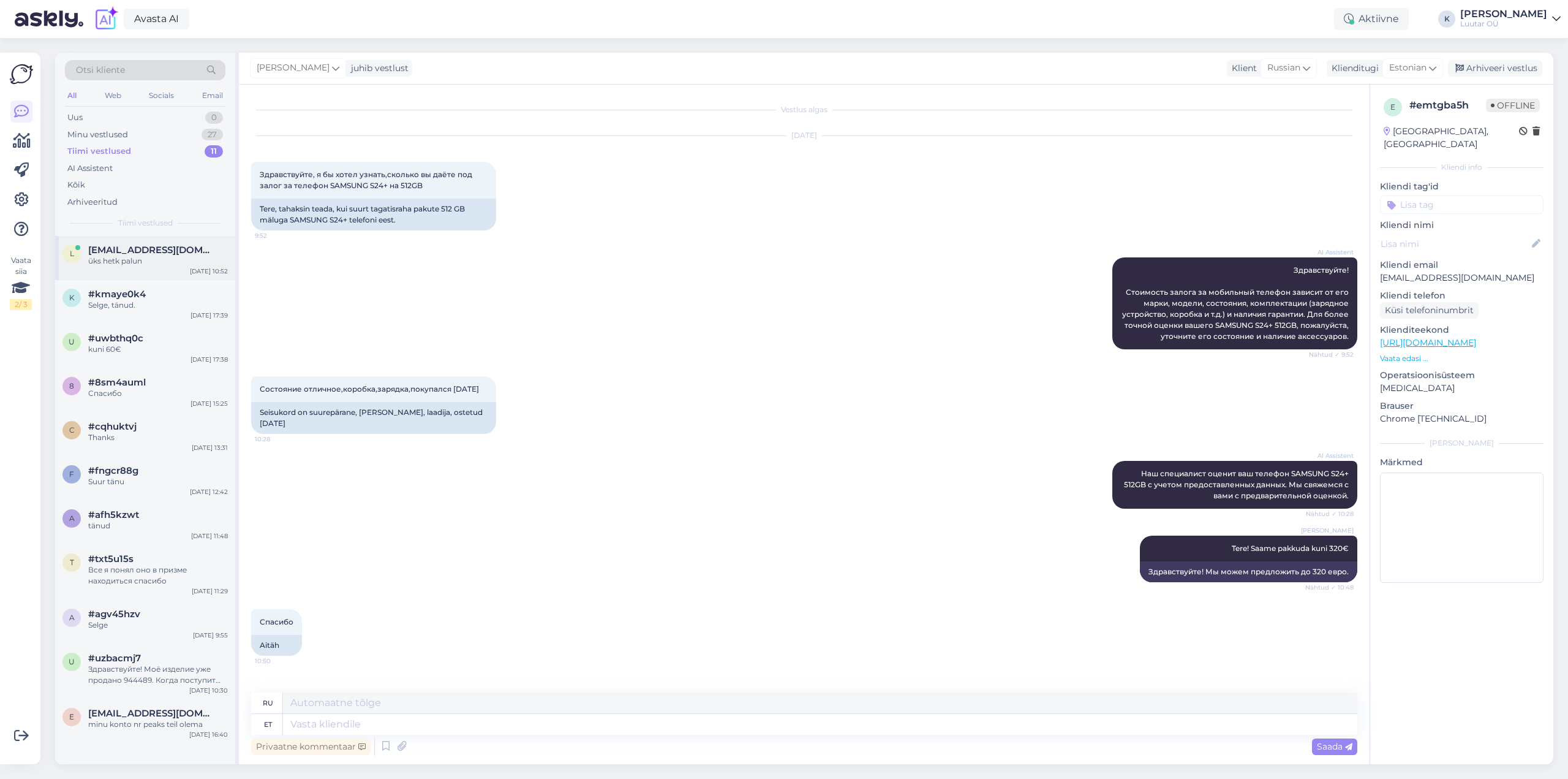
click at [116, 258] on div "üks hetk palun" at bounding box center [158, 261] width 140 height 11
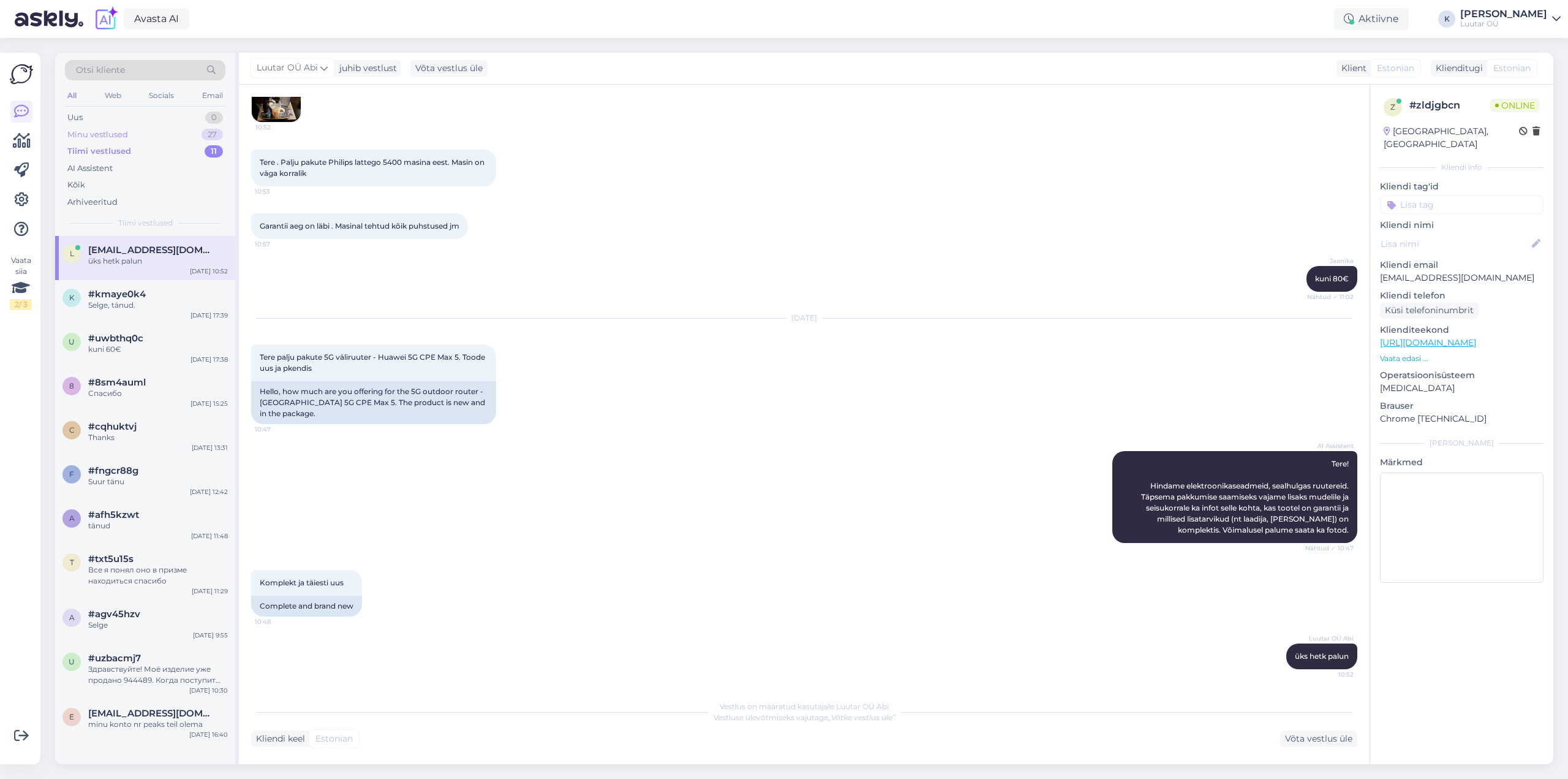
click at [83, 133] on div "Minu vestlused" at bounding box center [97, 135] width 61 height 12
